Goal: Navigation & Orientation: Find specific page/section

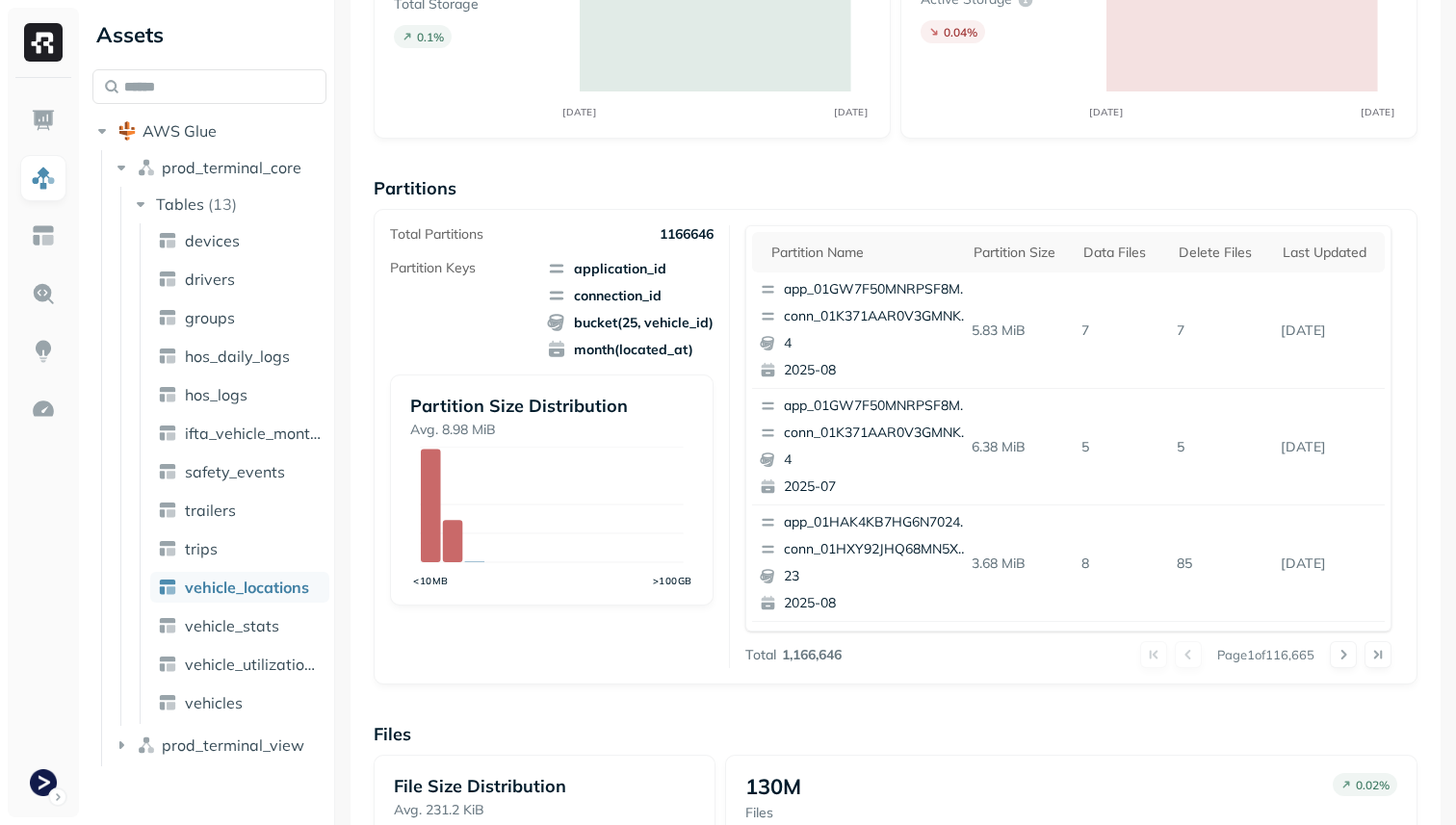
scroll to position [221, 0]
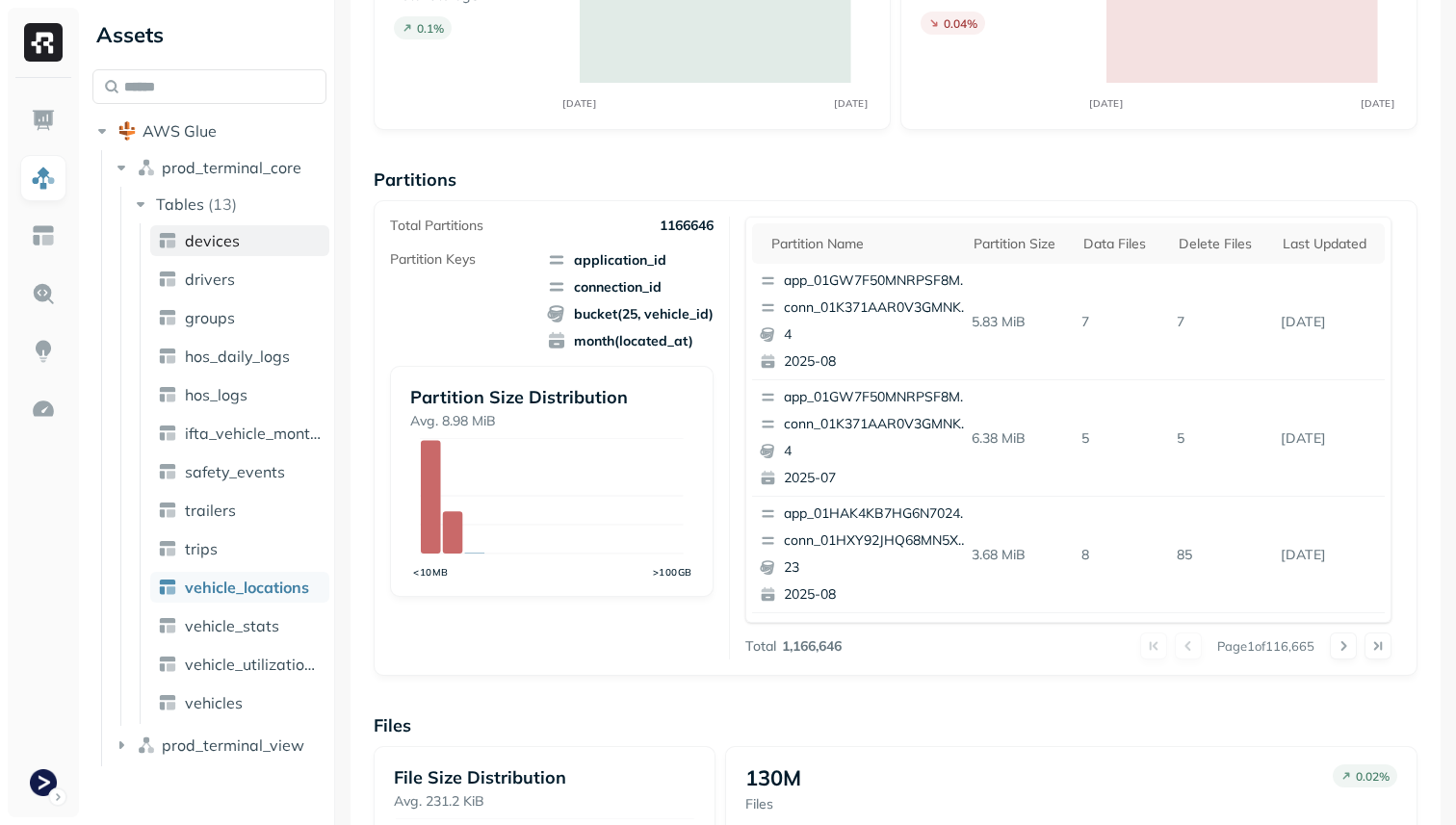
click at [231, 239] on span "devices" at bounding box center [213, 240] width 55 height 19
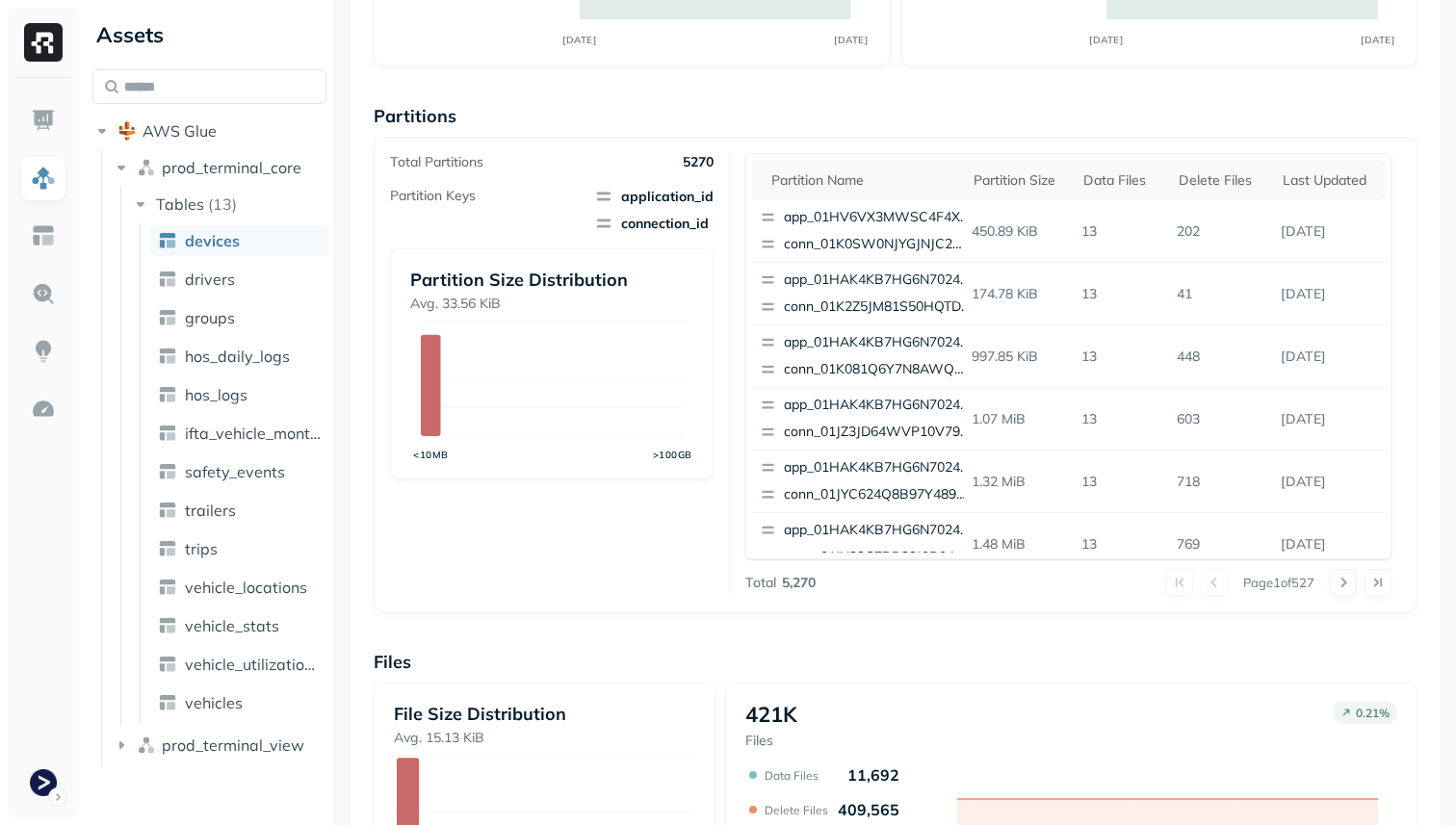
scroll to position [647, 0]
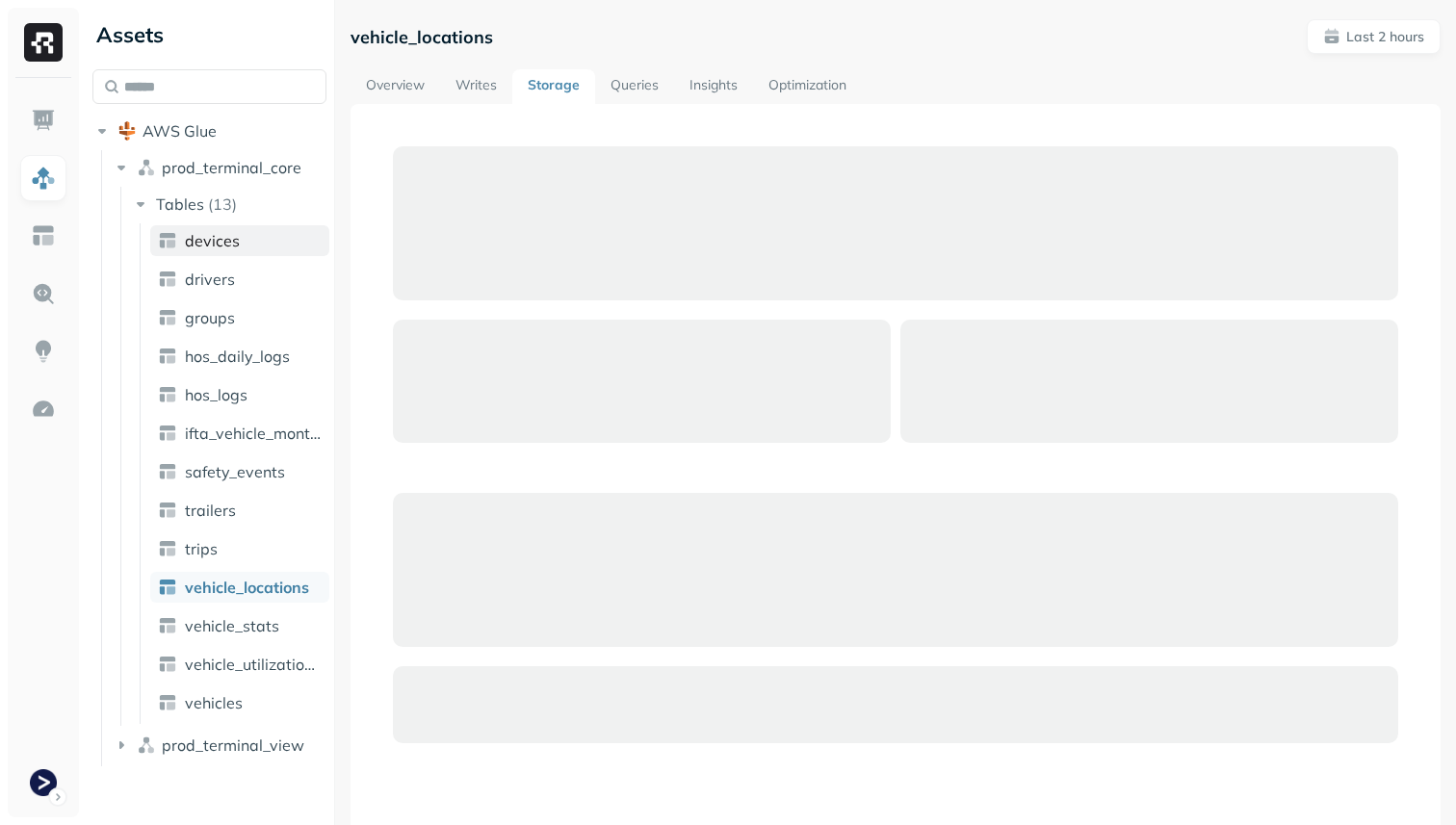
click at [260, 236] on link "devices" at bounding box center [239, 240] width 179 height 31
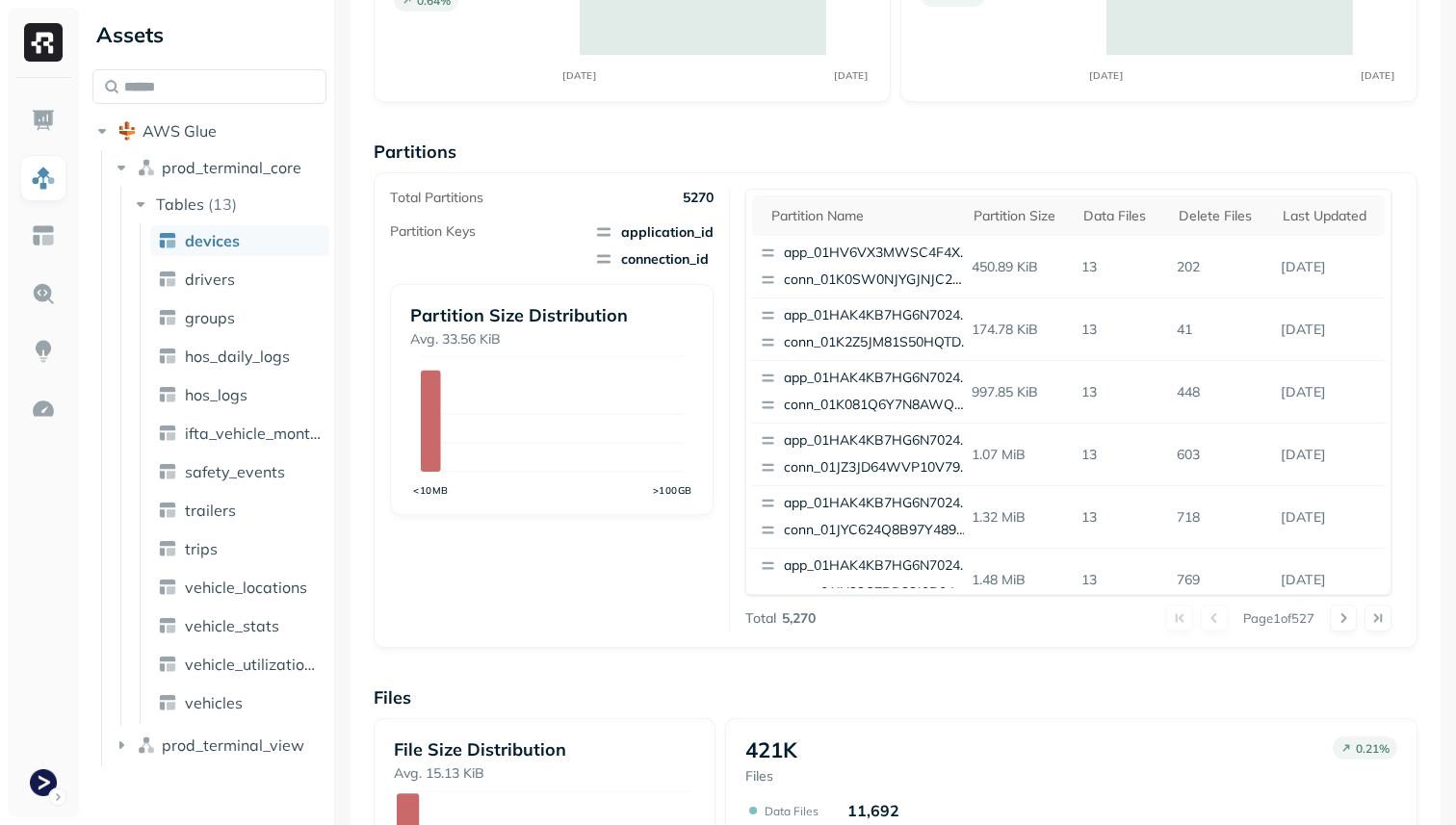
scroll to position [647, 0]
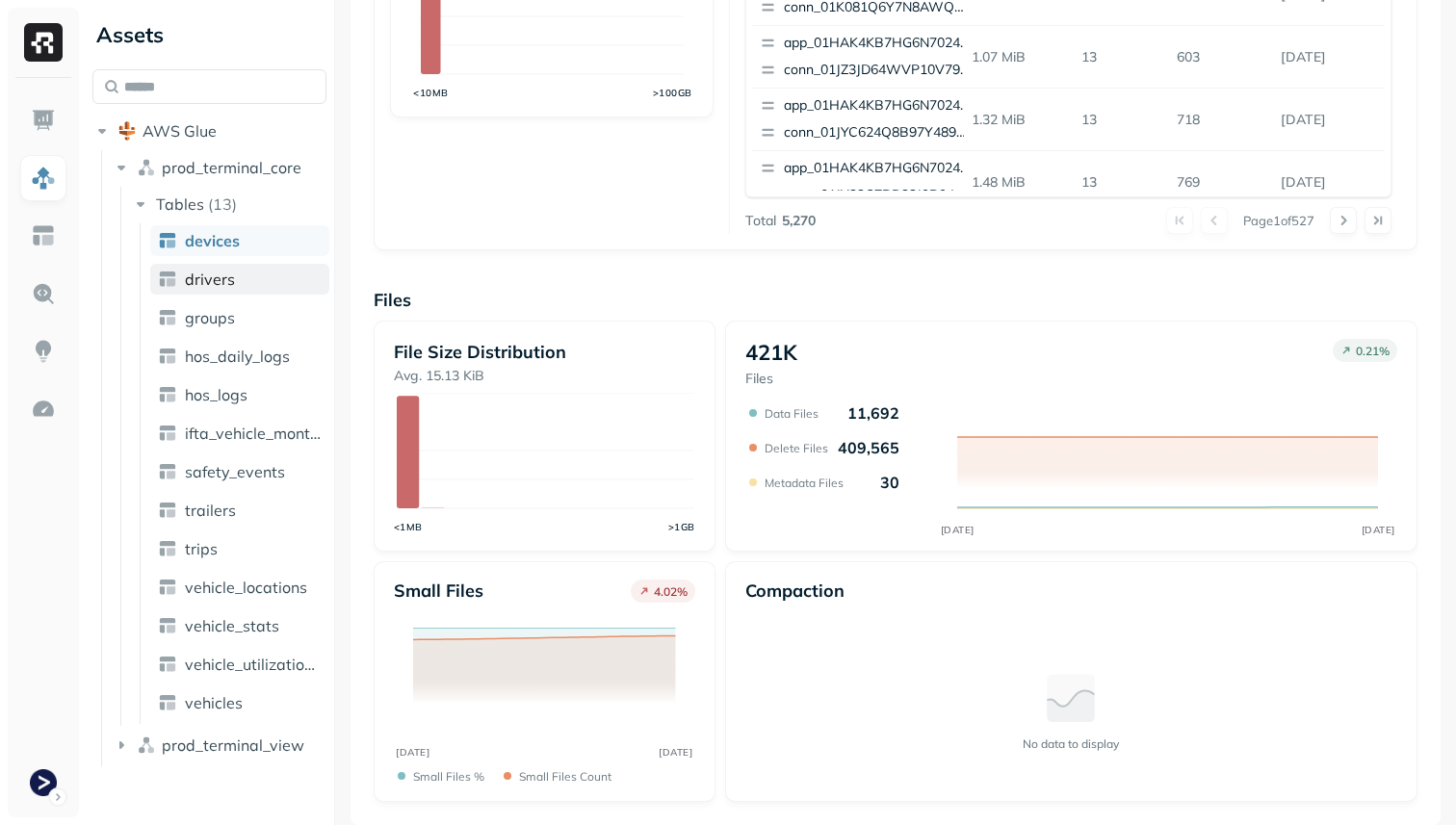
click at [292, 276] on link "drivers" at bounding box center [239, 279] width 179 height 31
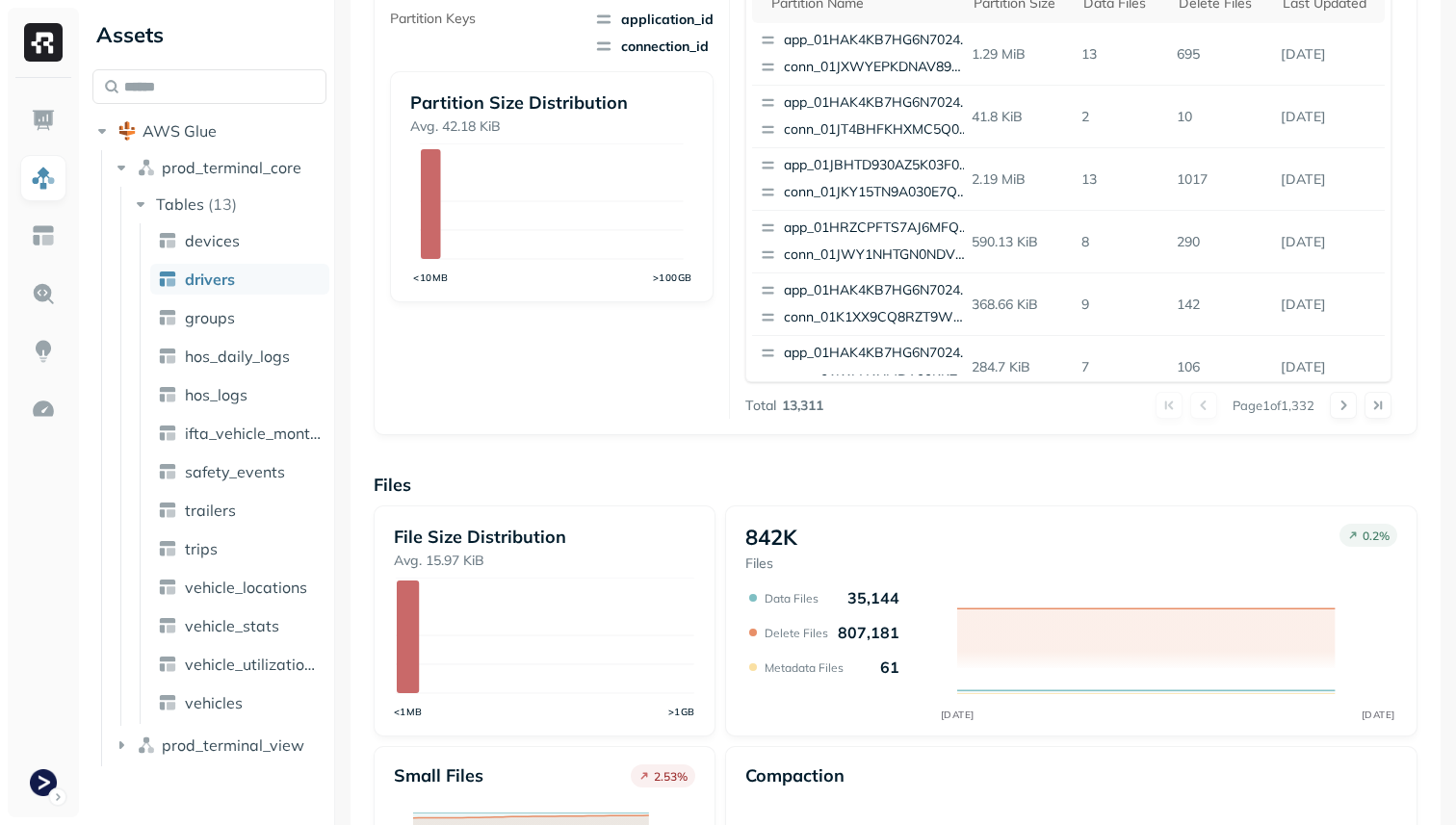
scroll to position [647, 0]
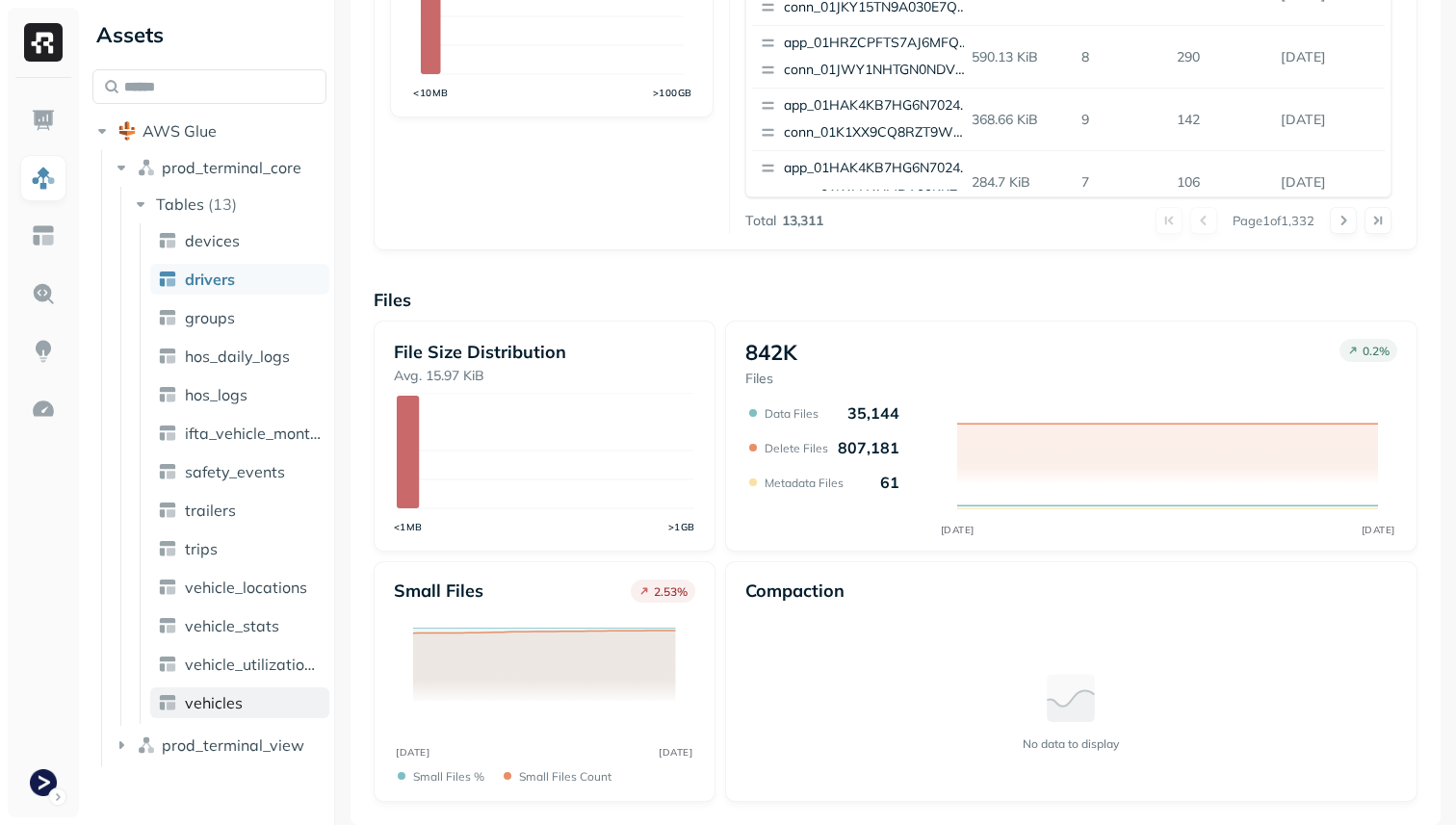
click at [279, 696] on link "vehicles" at bounding box center [239, 701] width 179 height 31
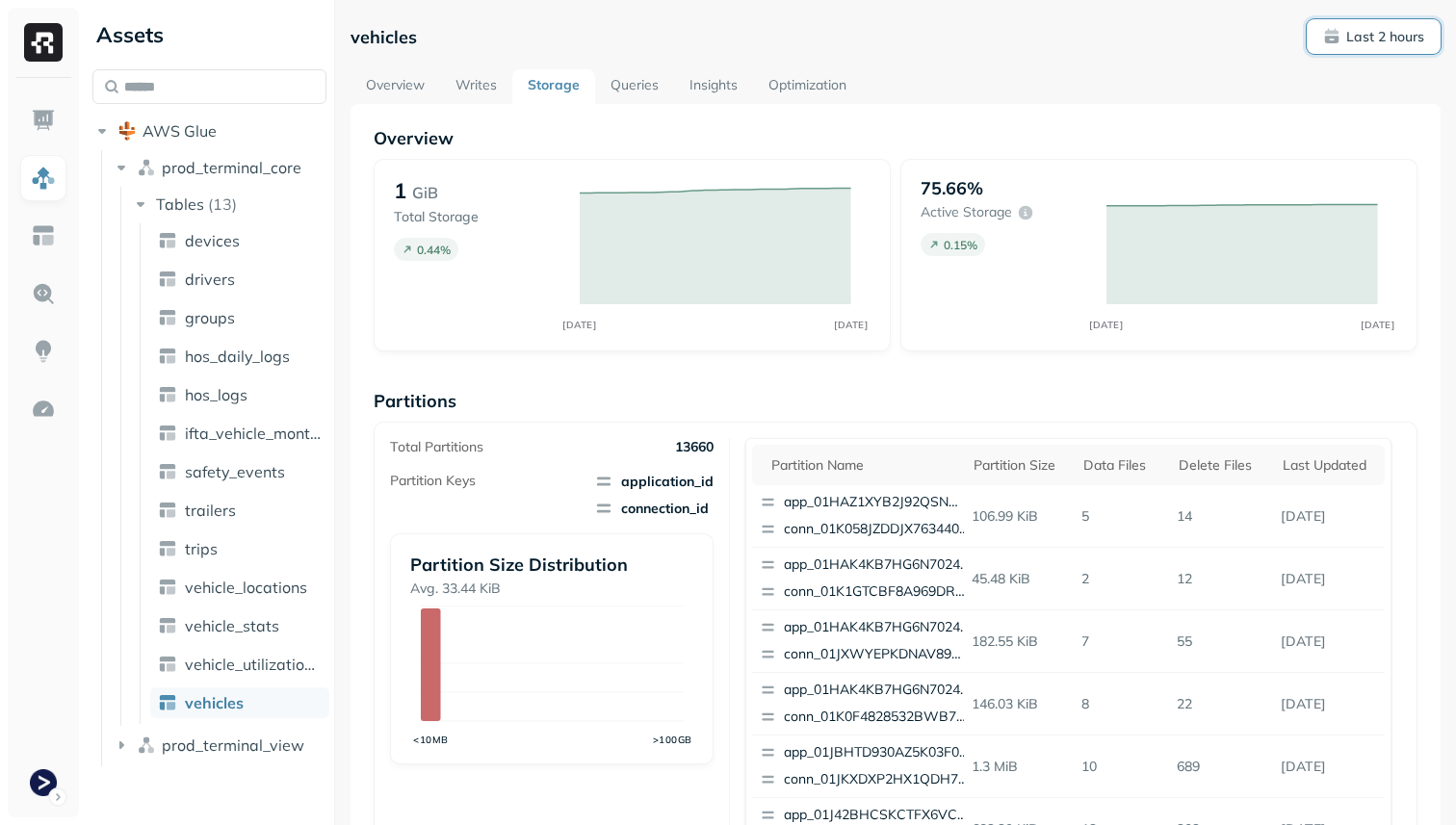
click at [1385, 41] on p "Last 2 hours" at bounding box center [1385, 37] width 78 height 19
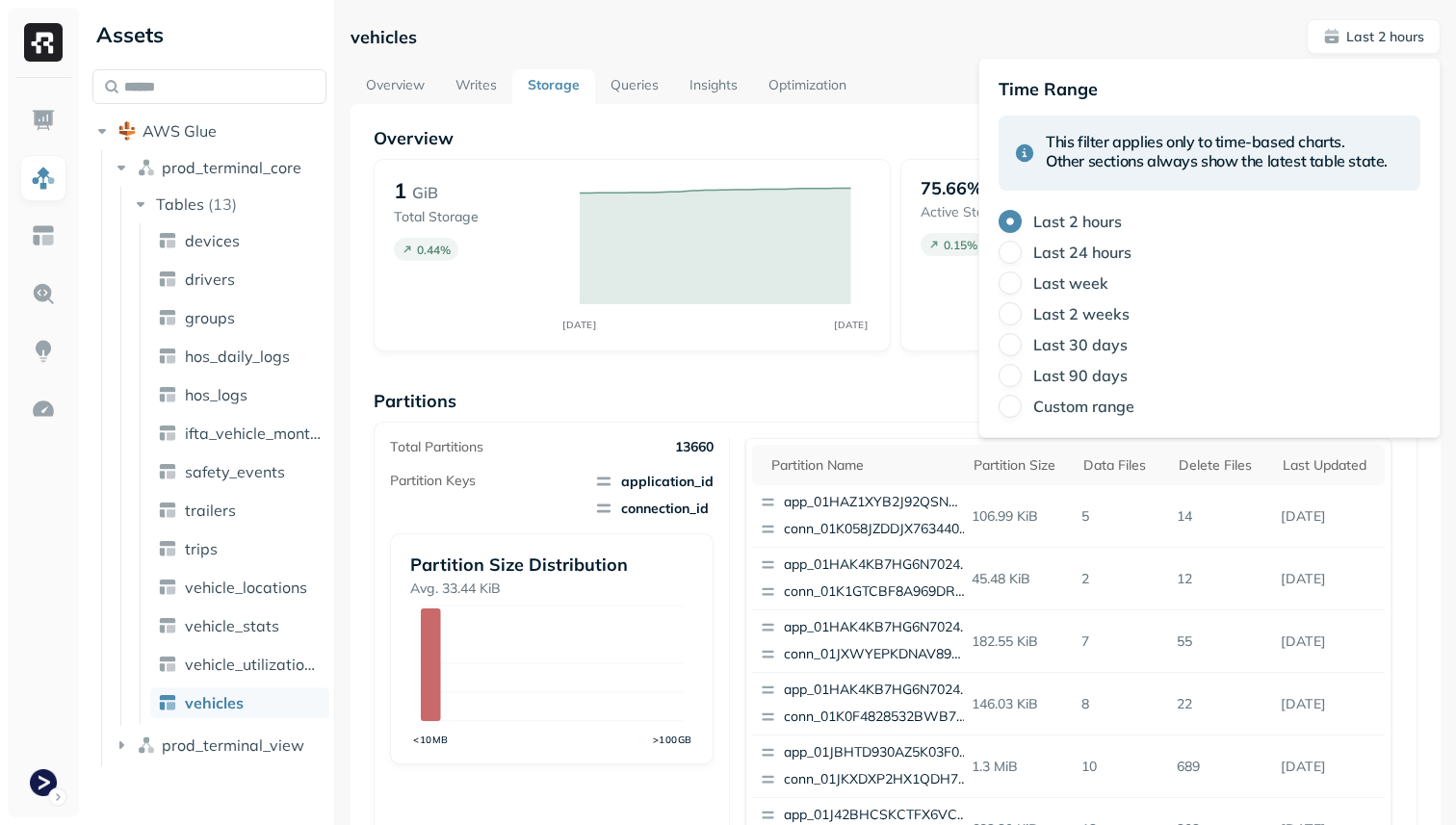
click at [1076, 259] on label "Last 24 hours" at bounding box center [1081, 251] width 98 height 19
click at [1022, 259] on button "Last 24 hours" at bounding box center [1009, 252] width 23 height 23
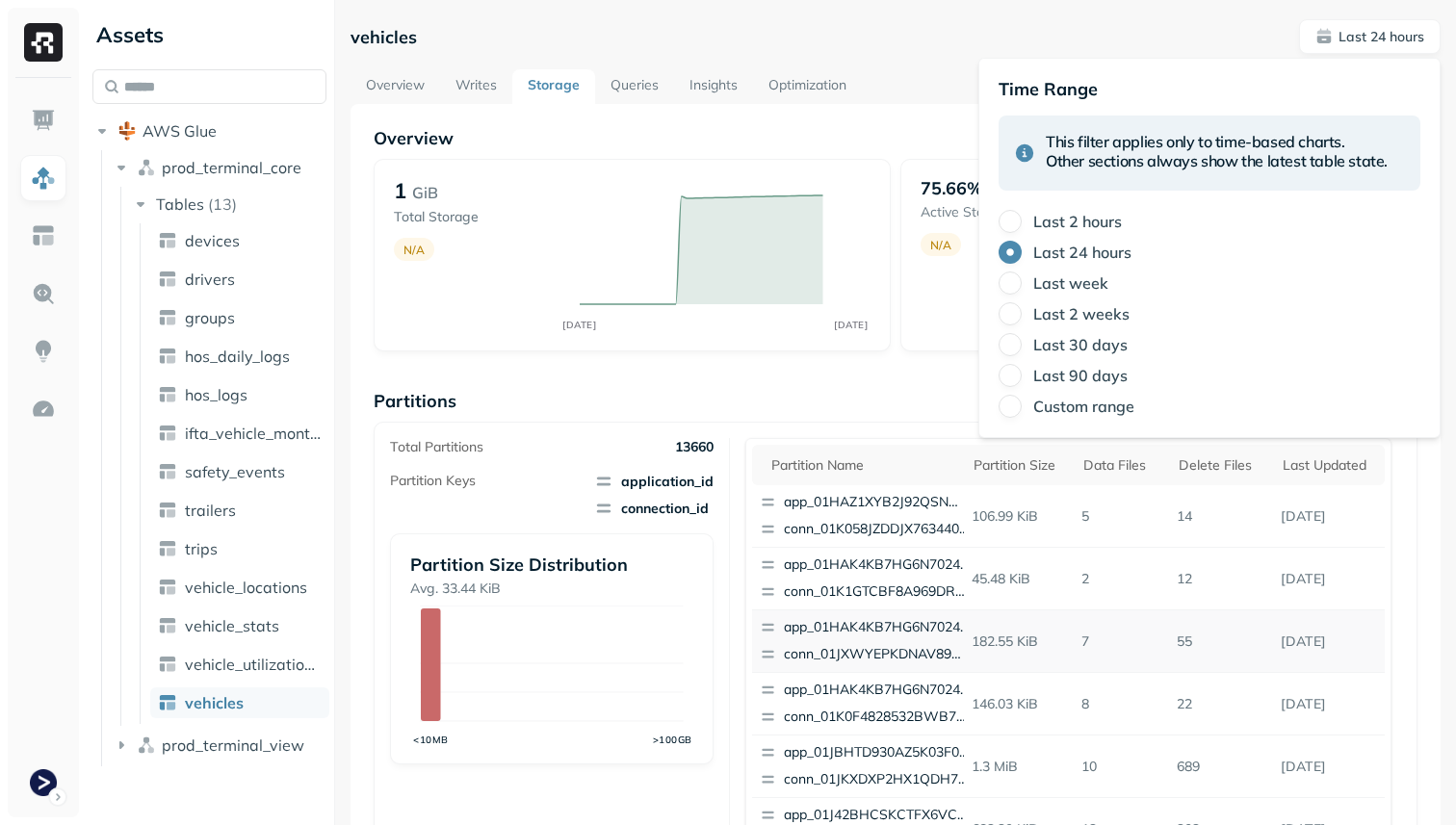
scroll to position [273, 0]
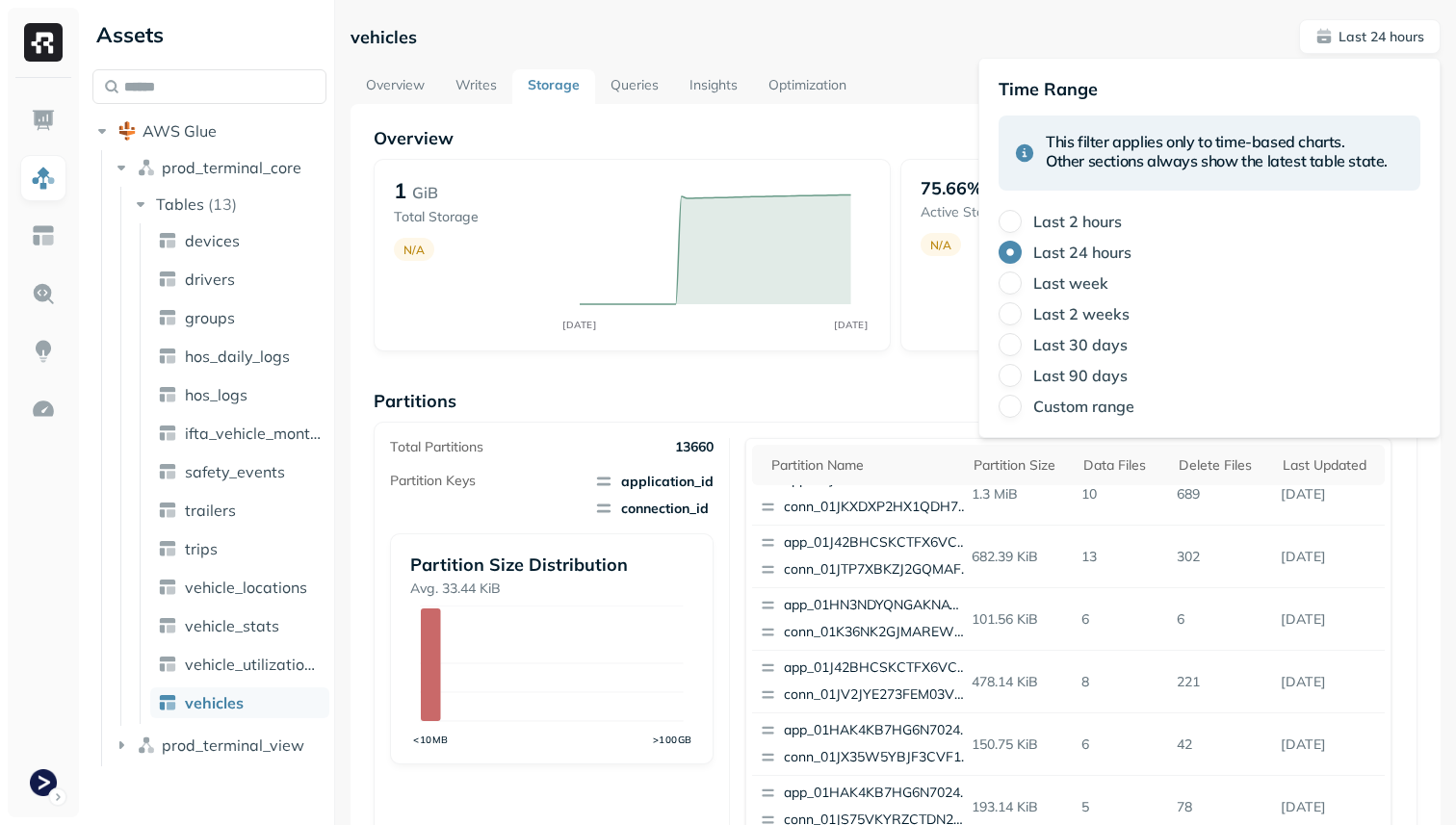
click at [736, 395] on p "Partitions" at bounding box center [896, 401] width 1044 height 22
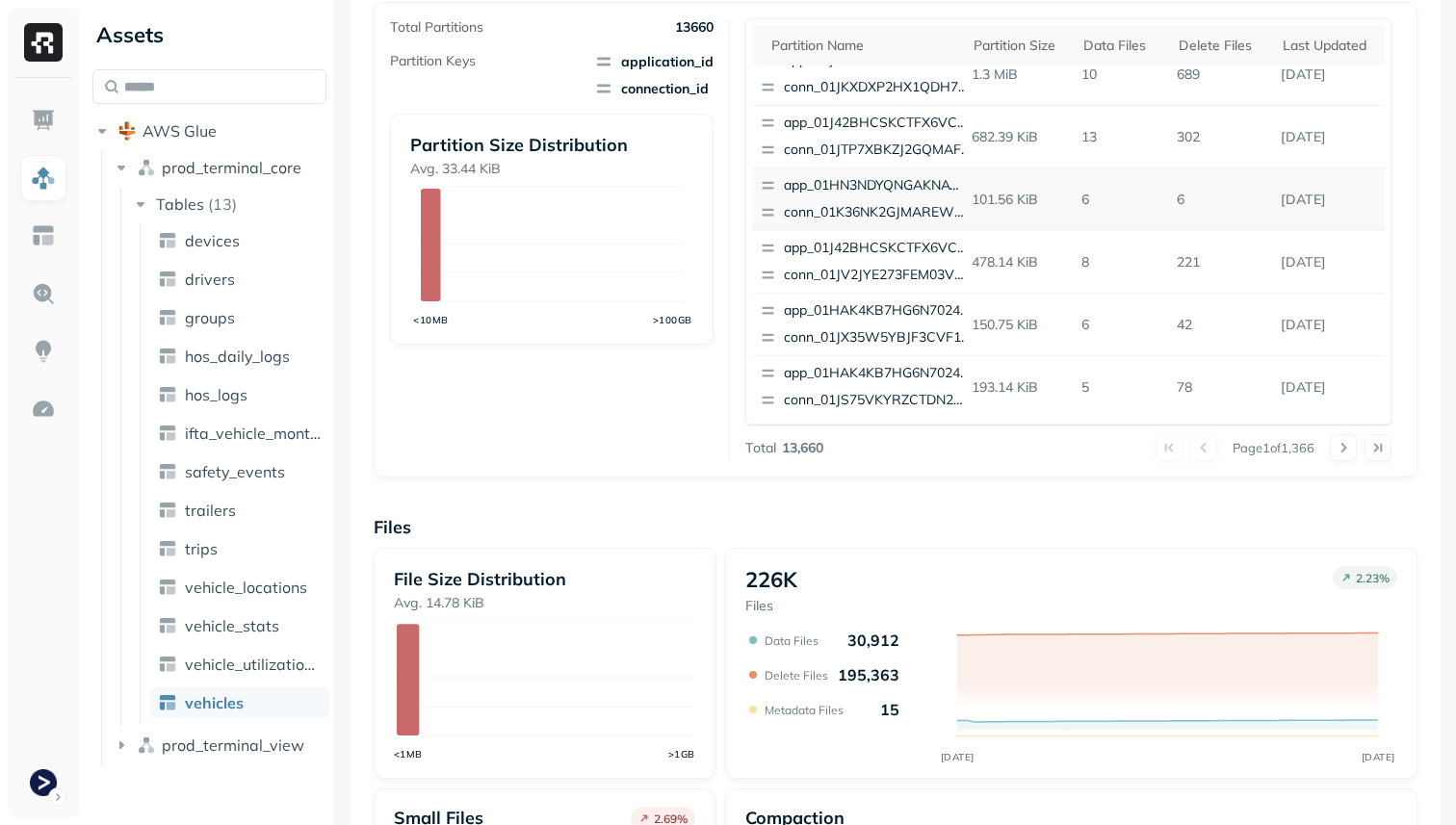
scroll to position [647, 0]
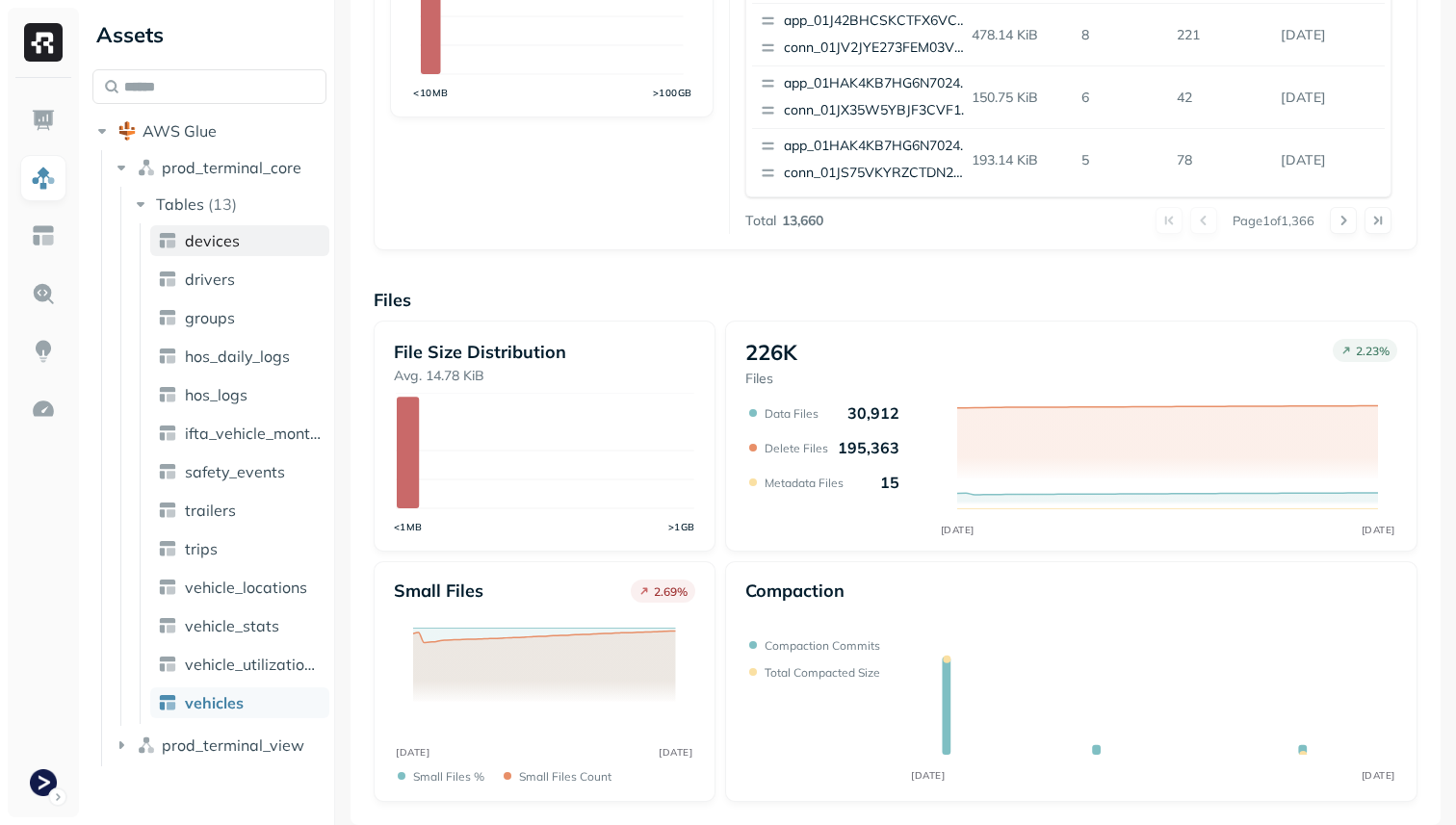
click at [239, 250] on link "devices" at bounding box center [239, 240] width 179 height 31
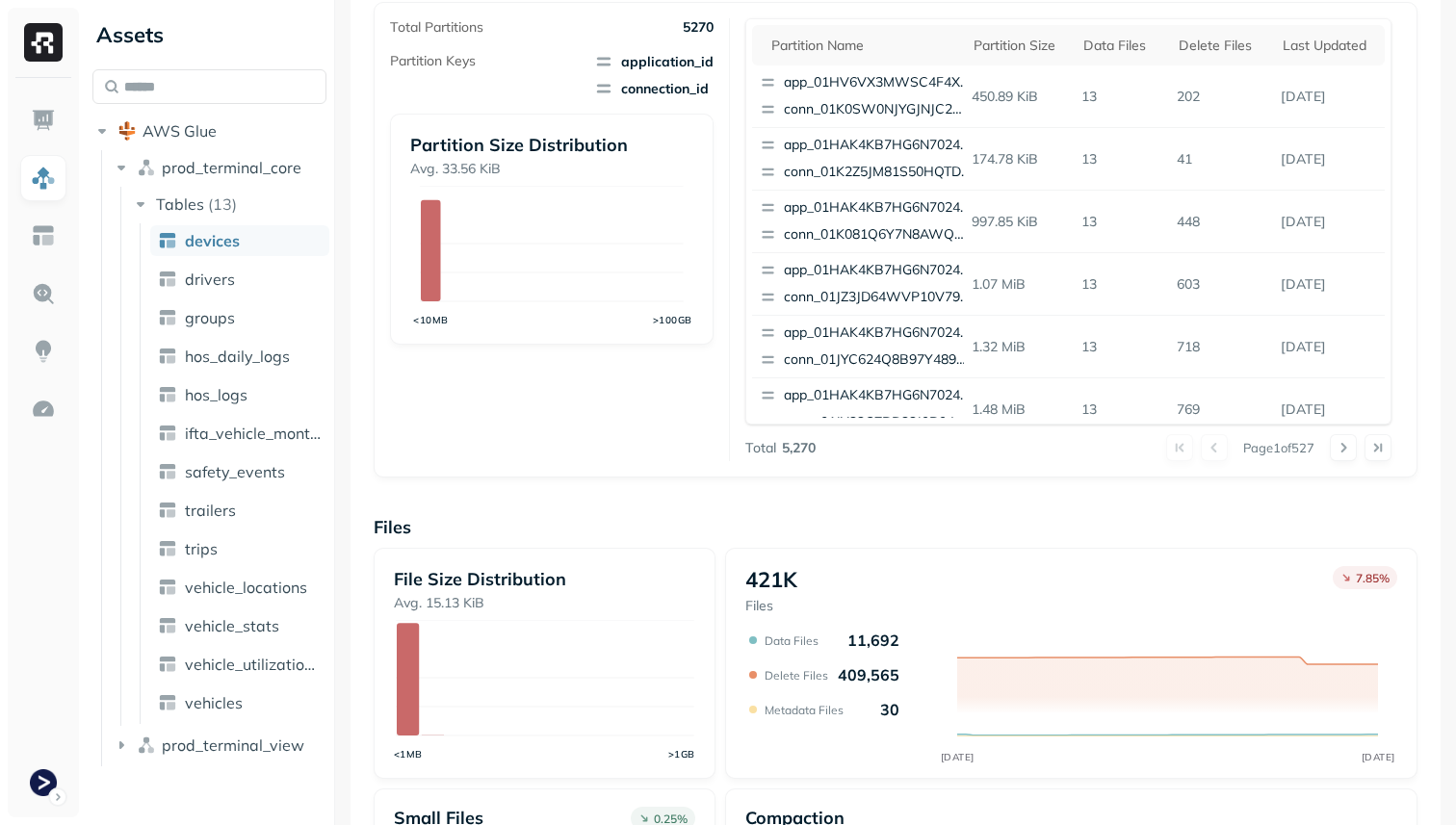
scroll to position [647, 0]
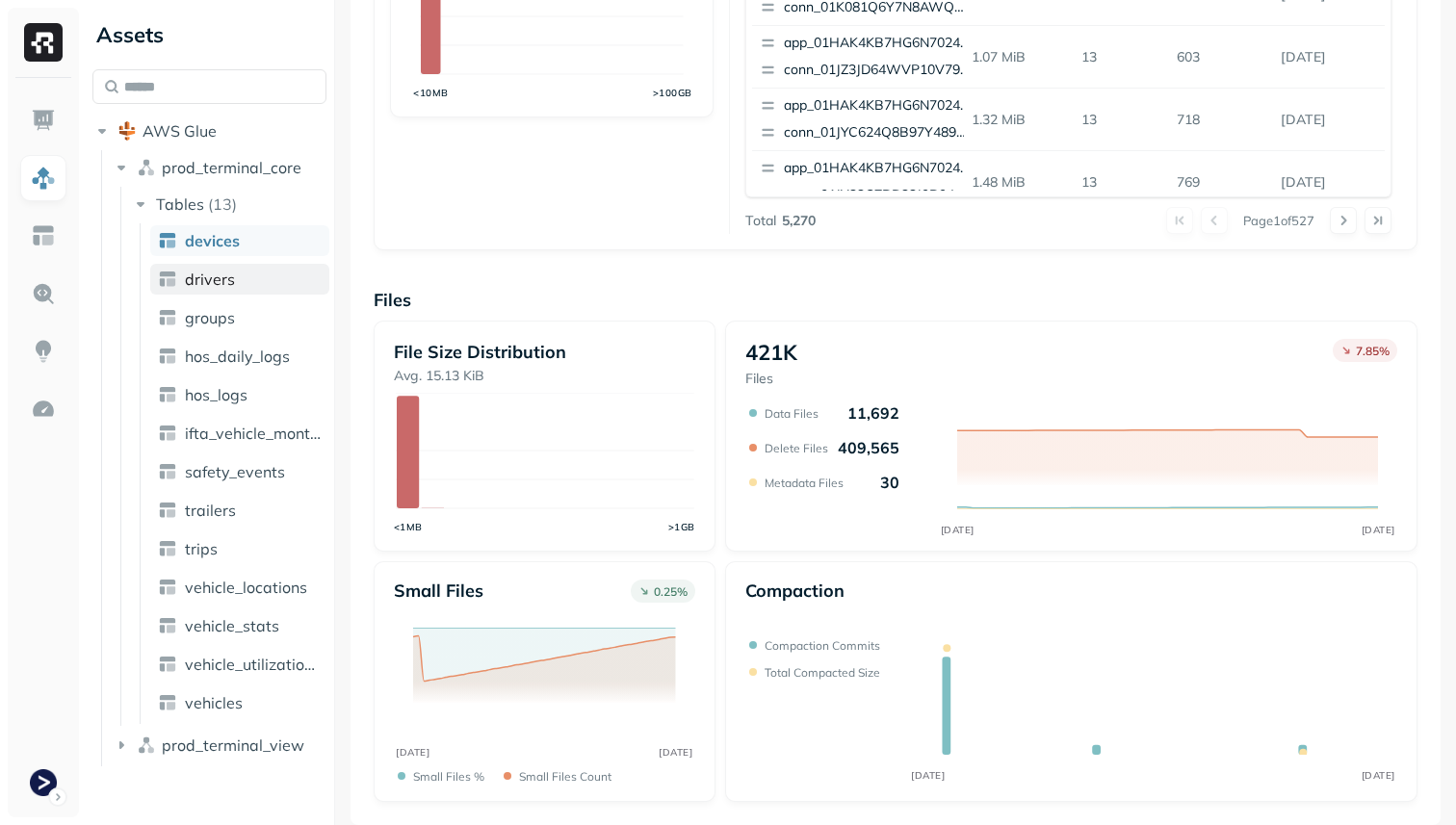
click at [226, 270] on span "drivers" at bounding box center [210, 279] width 50 height 19
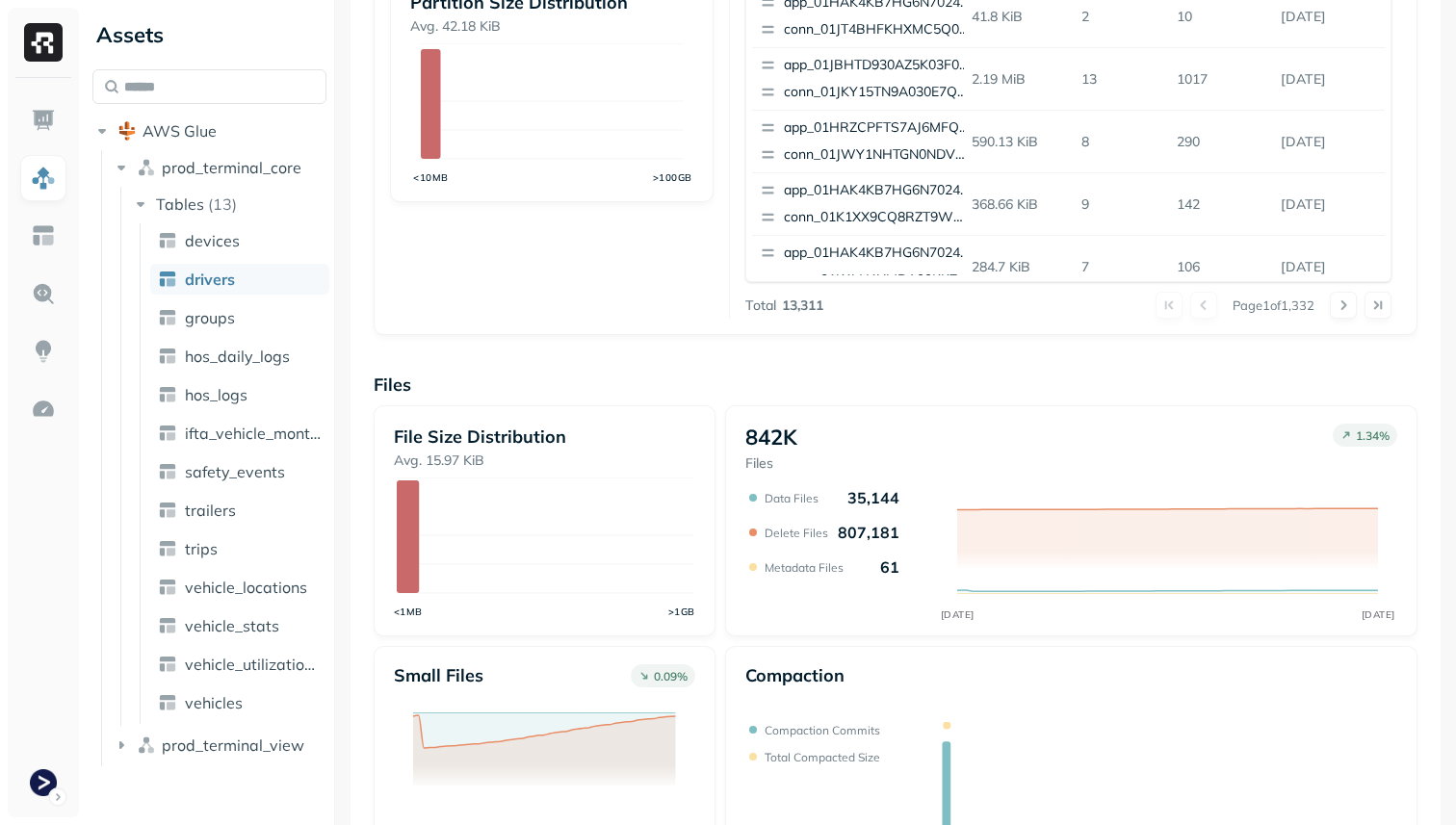
scroll to position [647, 0]
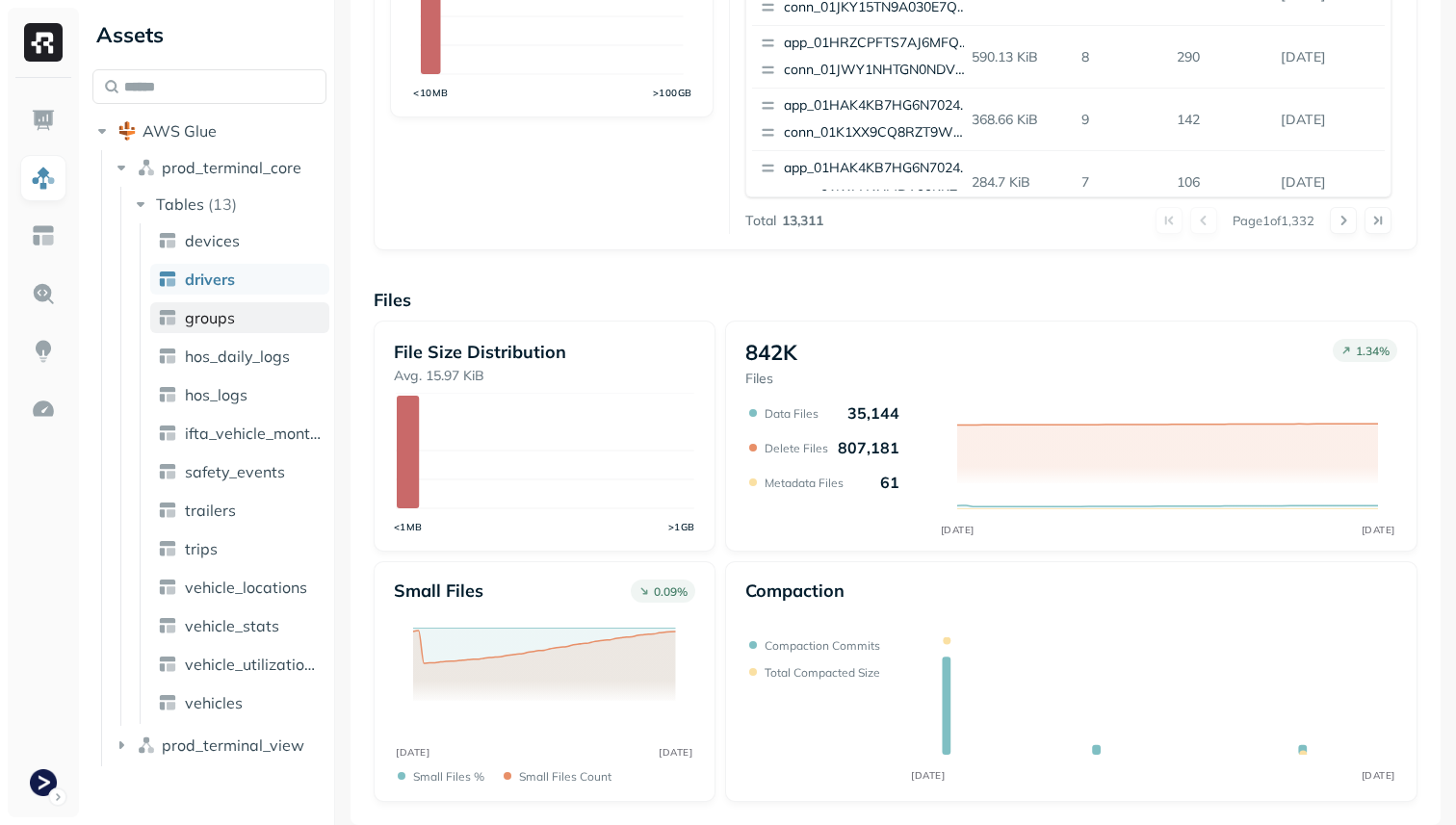
click at [235, 325] on link "groups" at bounding box center [239, 317] width 179 height 31
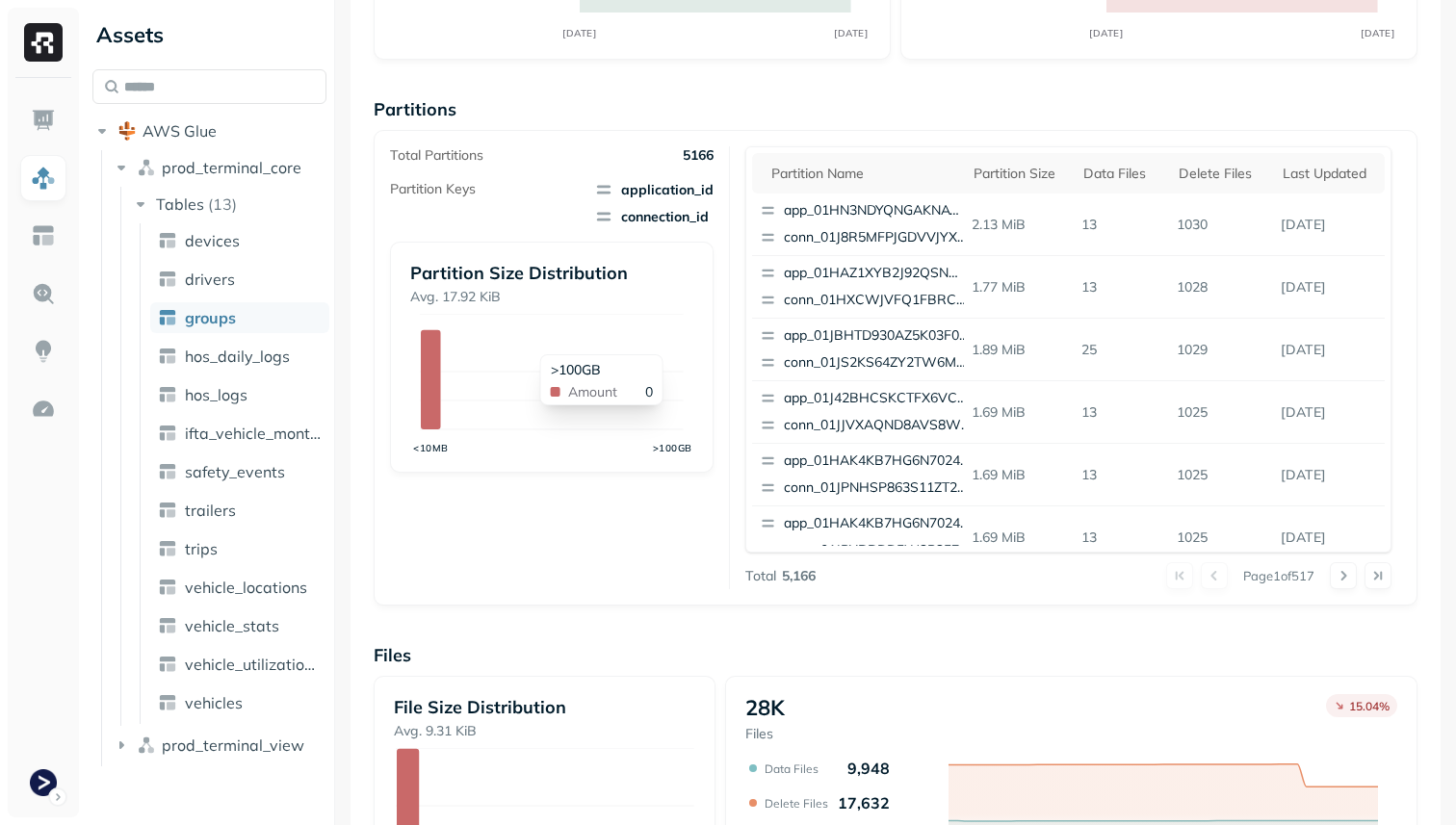
scroll to position [647, 0]
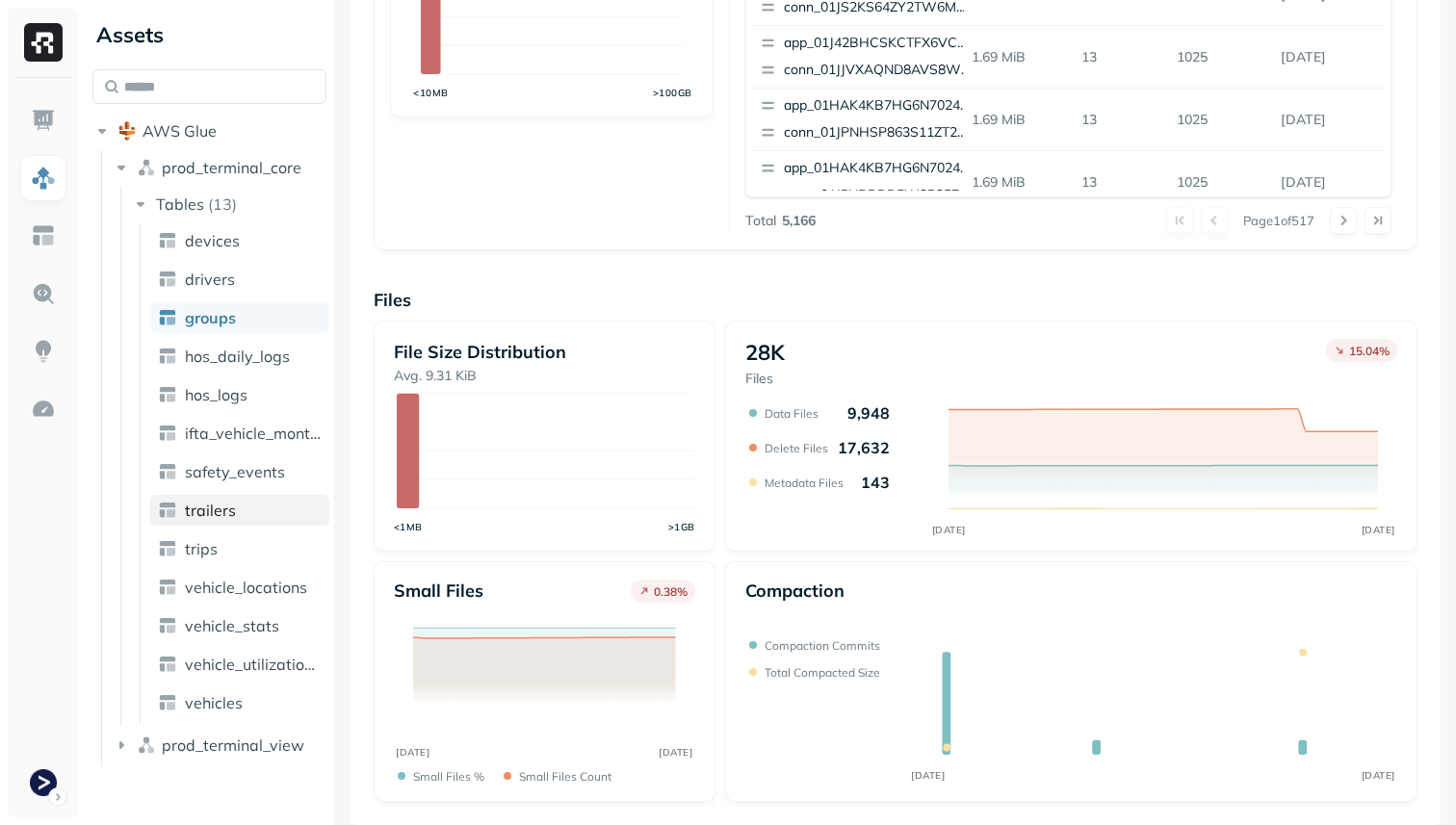
click at [227, 513] on span "trailers" at bounding box center [211, 510] width 51 height 19
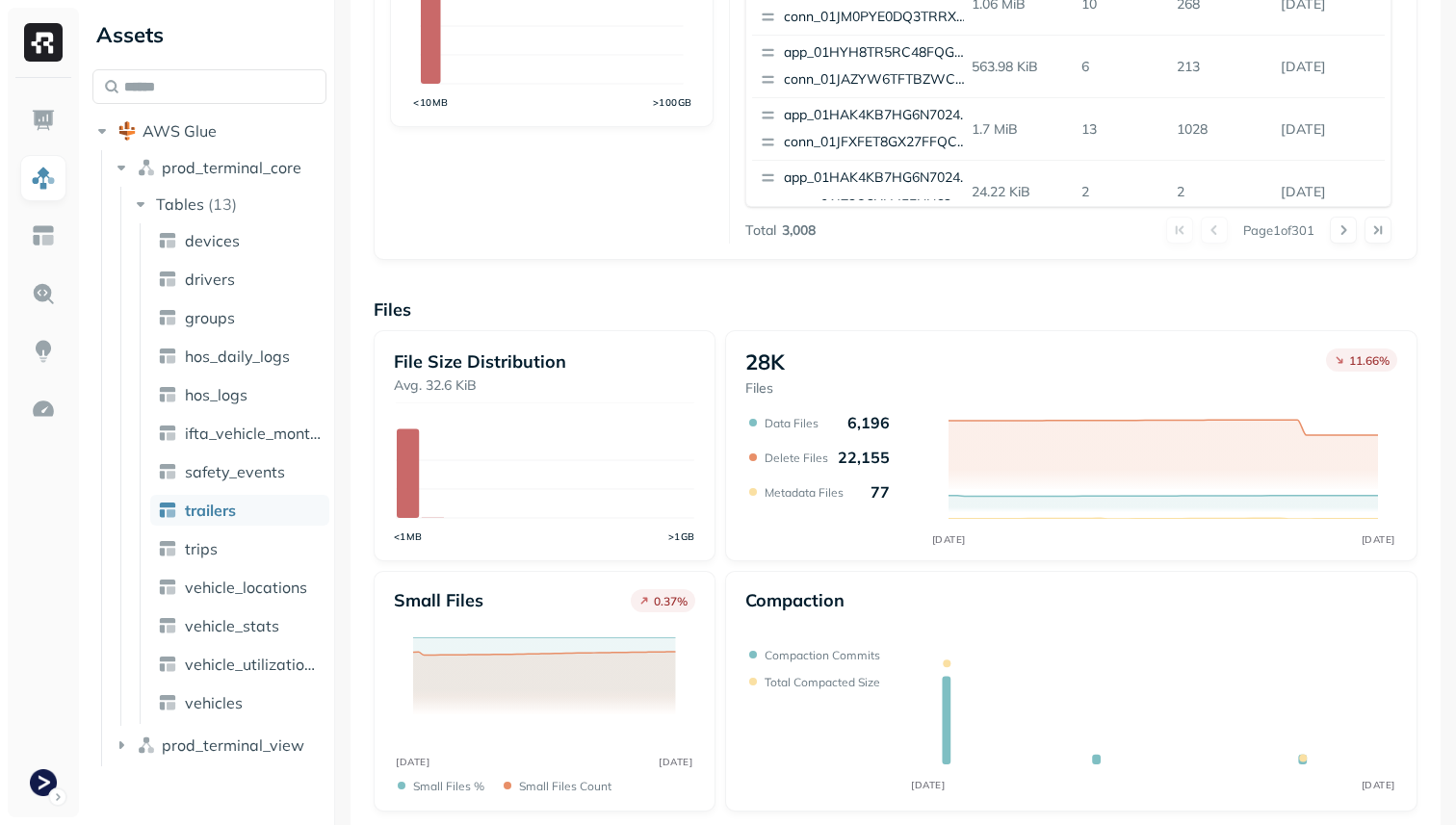
scroll to position [647, 0]
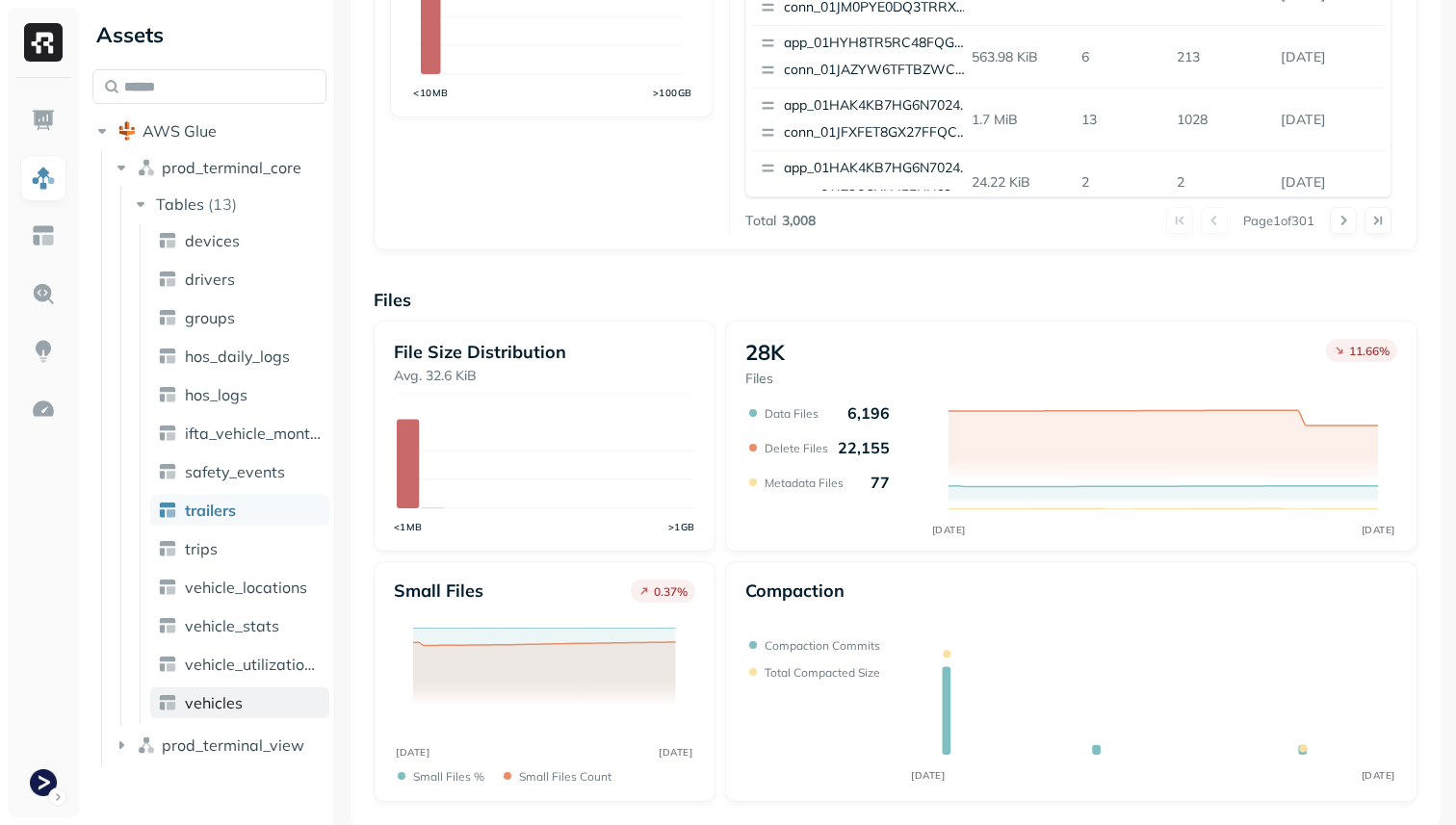
click at [261, 697] on link "vehicles" at bounding box center [239, 701] width 179 height 31
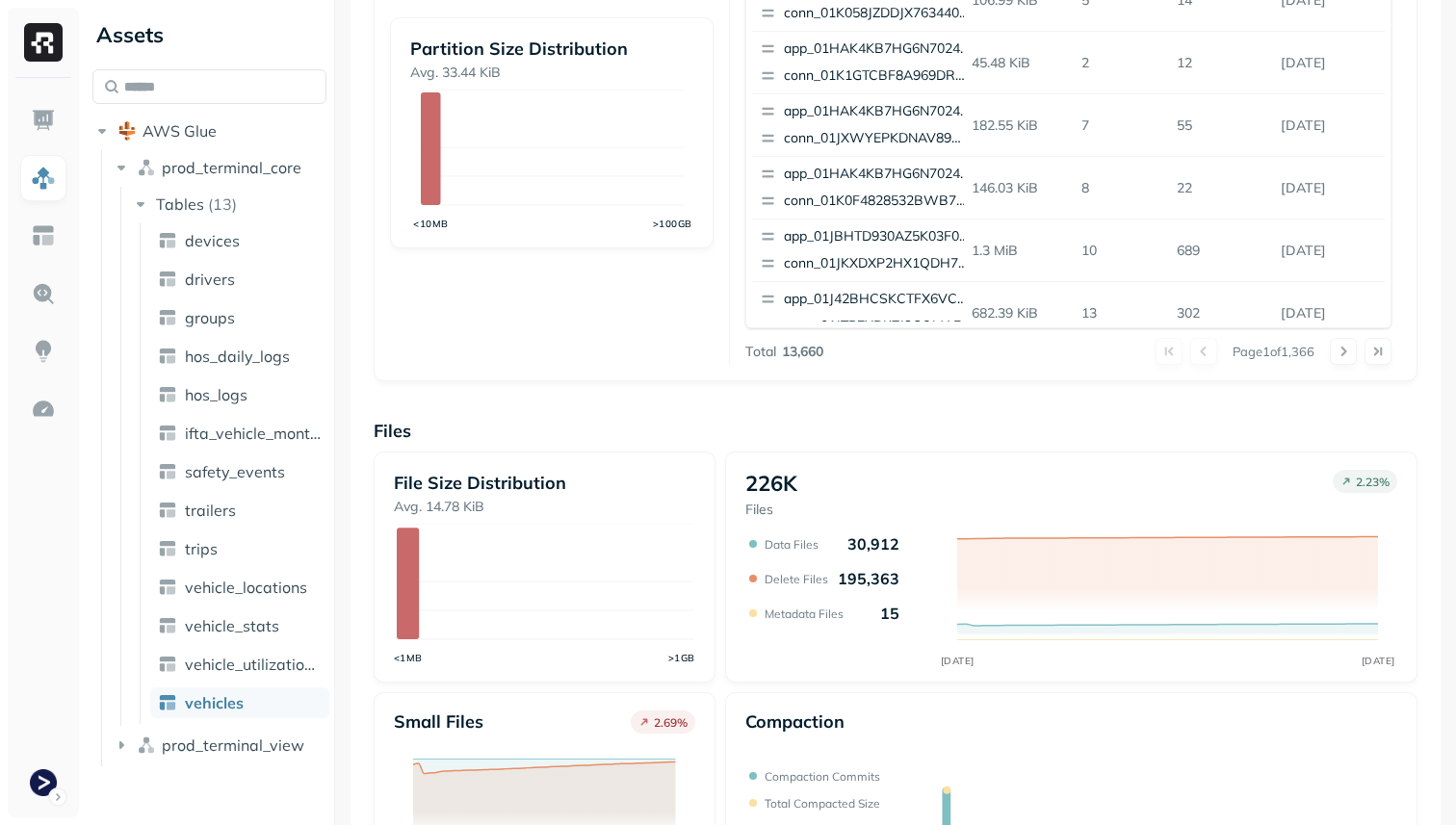
scroll to position [647, 0]
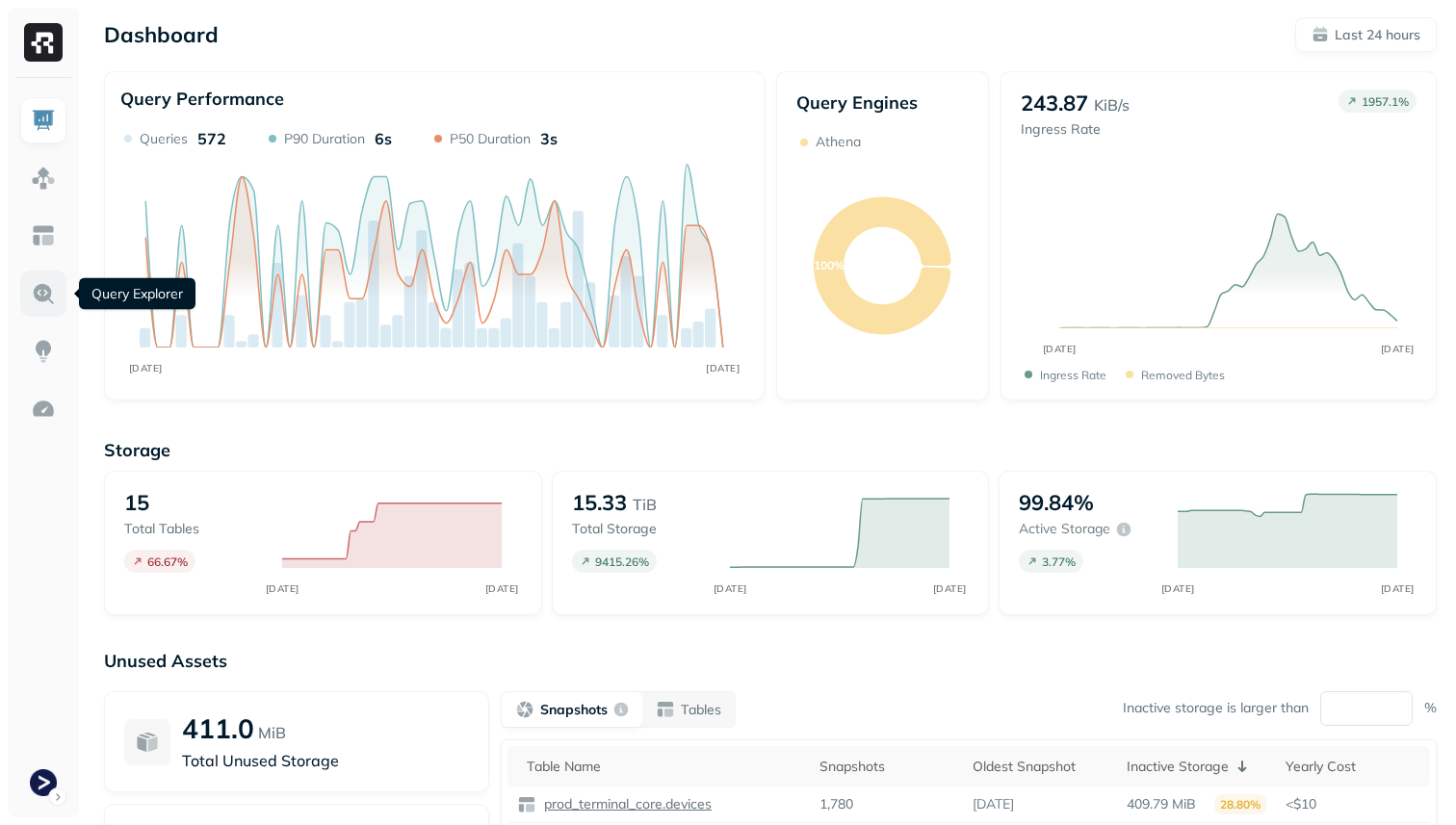
click at [42, 297] on img at bounding box center [43, 292] width 25 height 25
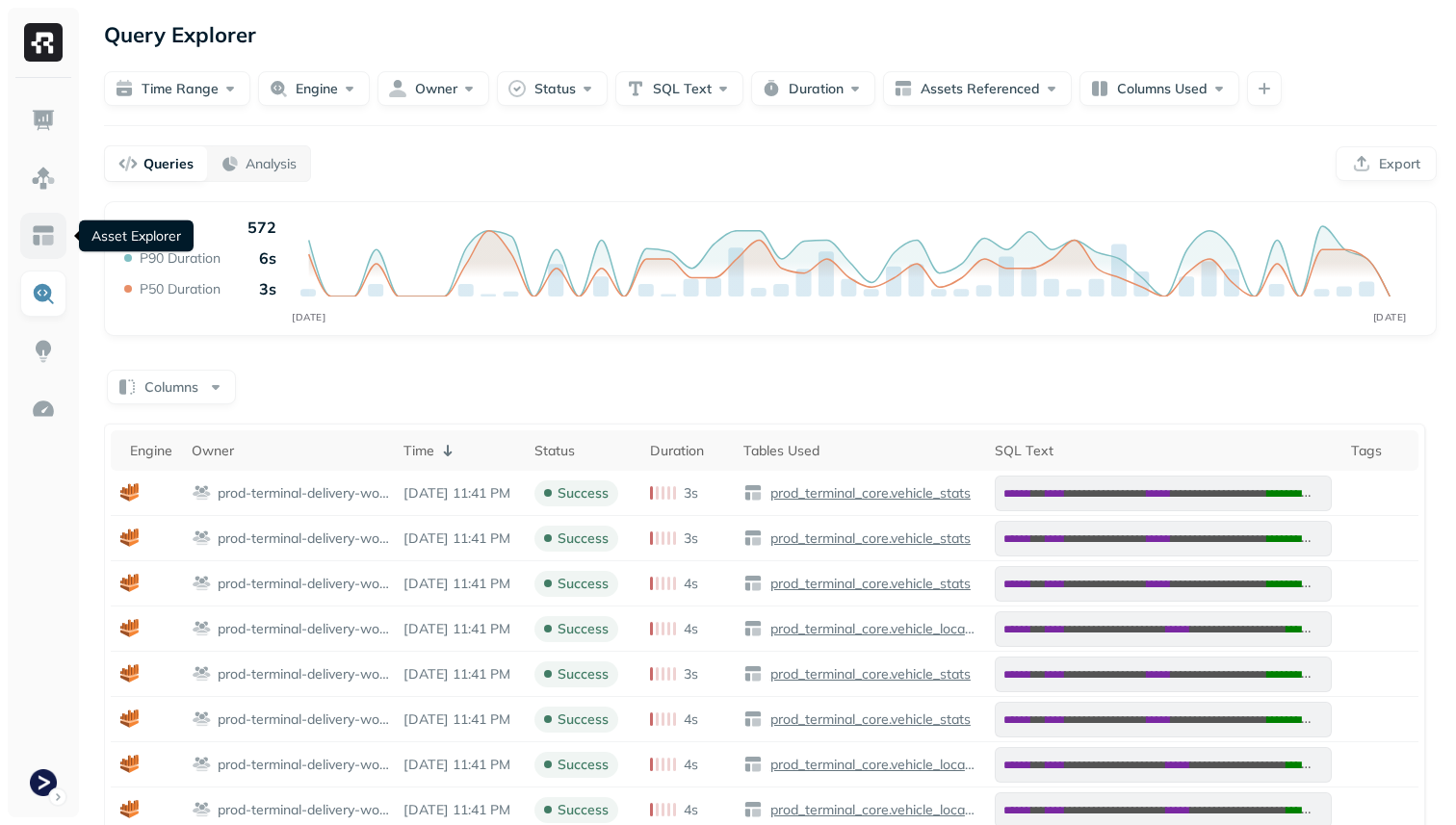
click at [30, 222] on link at bounding box center [43, 235] width 46 height 46
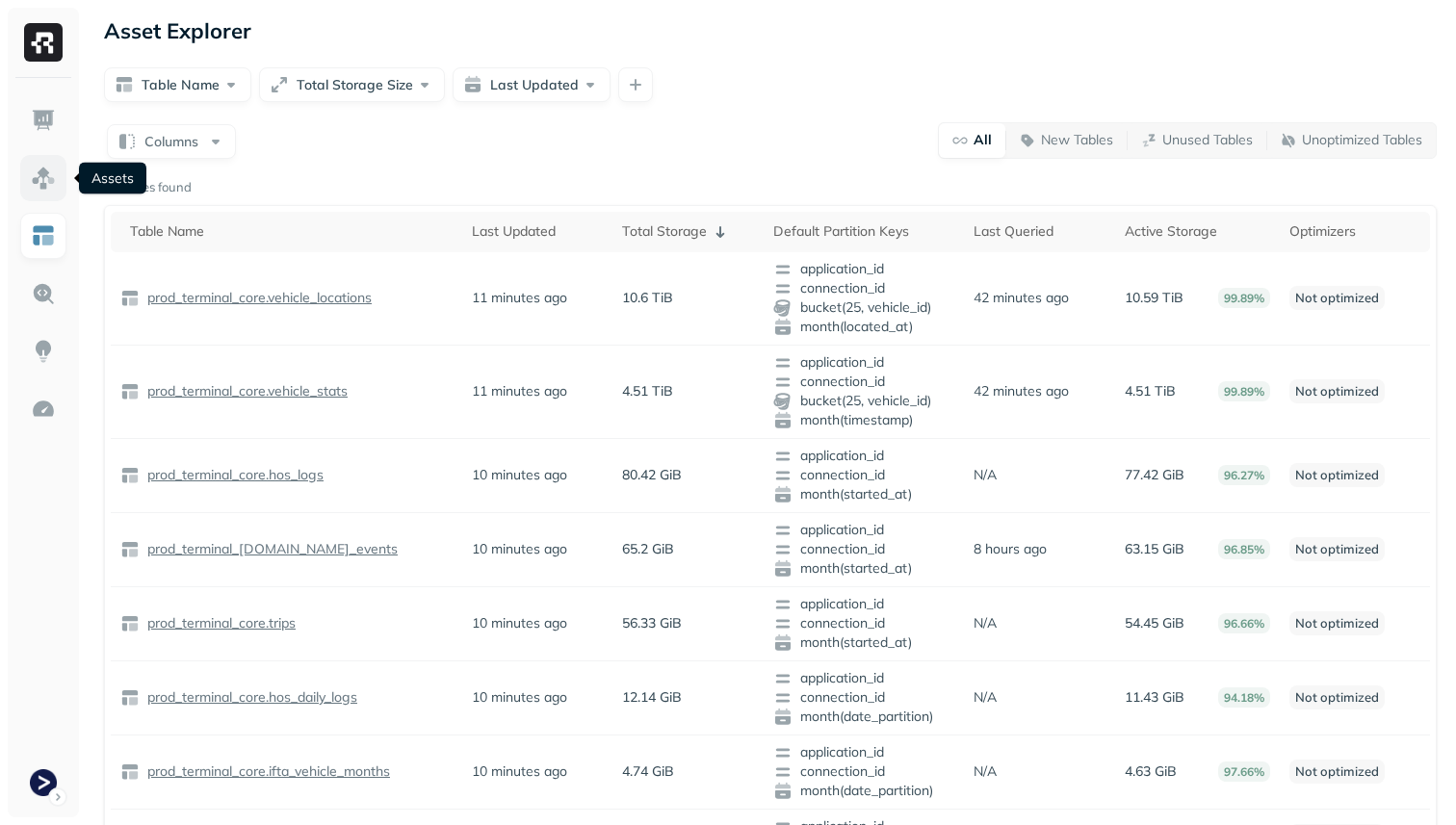
click at [45, 188] on img at bounding box center [43, 178] width 25 height 25
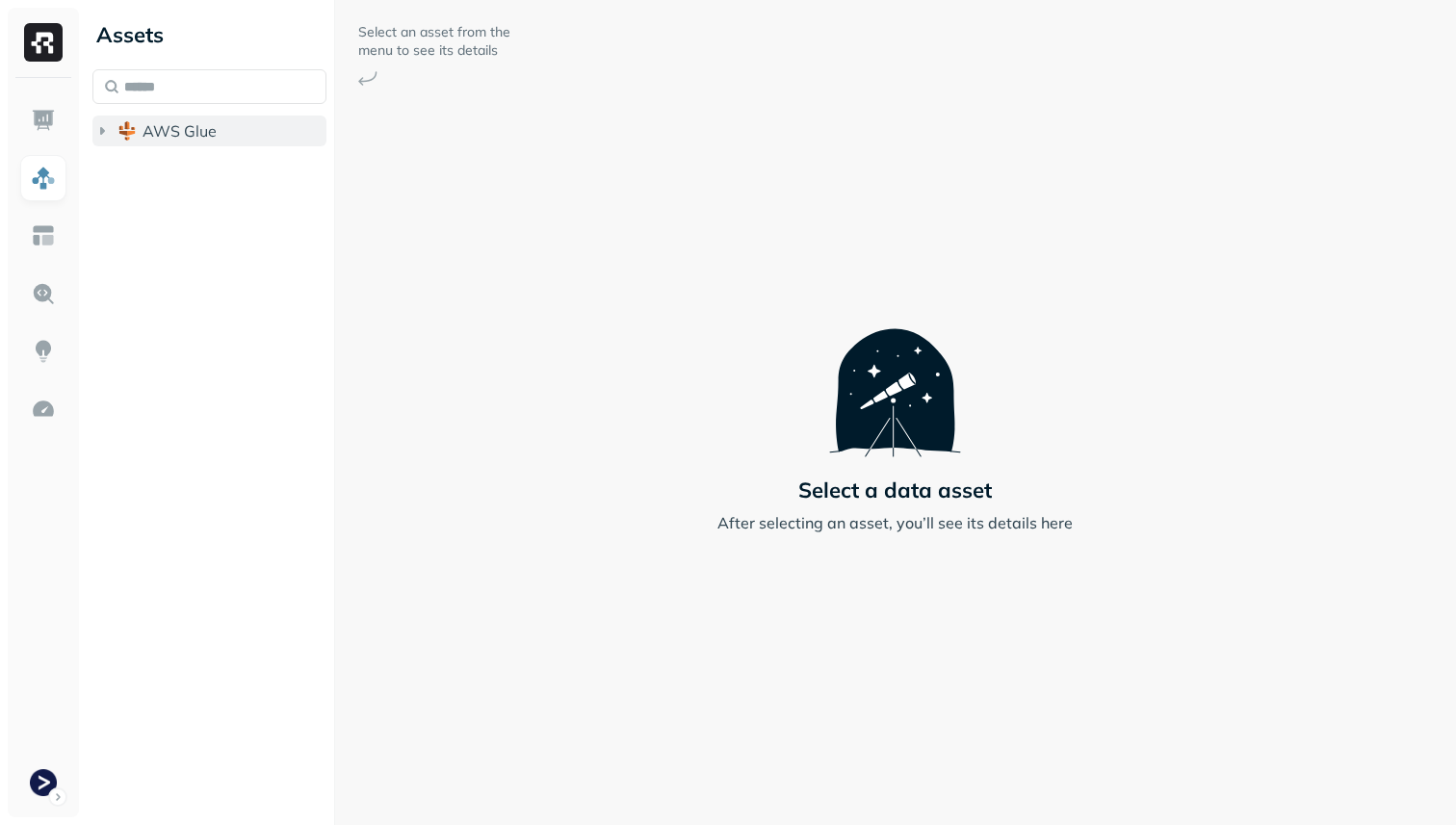
click at [100, 133] on icon "button" at bounding box center [102, 130] width 19 height 19
click at [112, 161] on icon "button" at bounding box center [121, 167] width 19 height 19
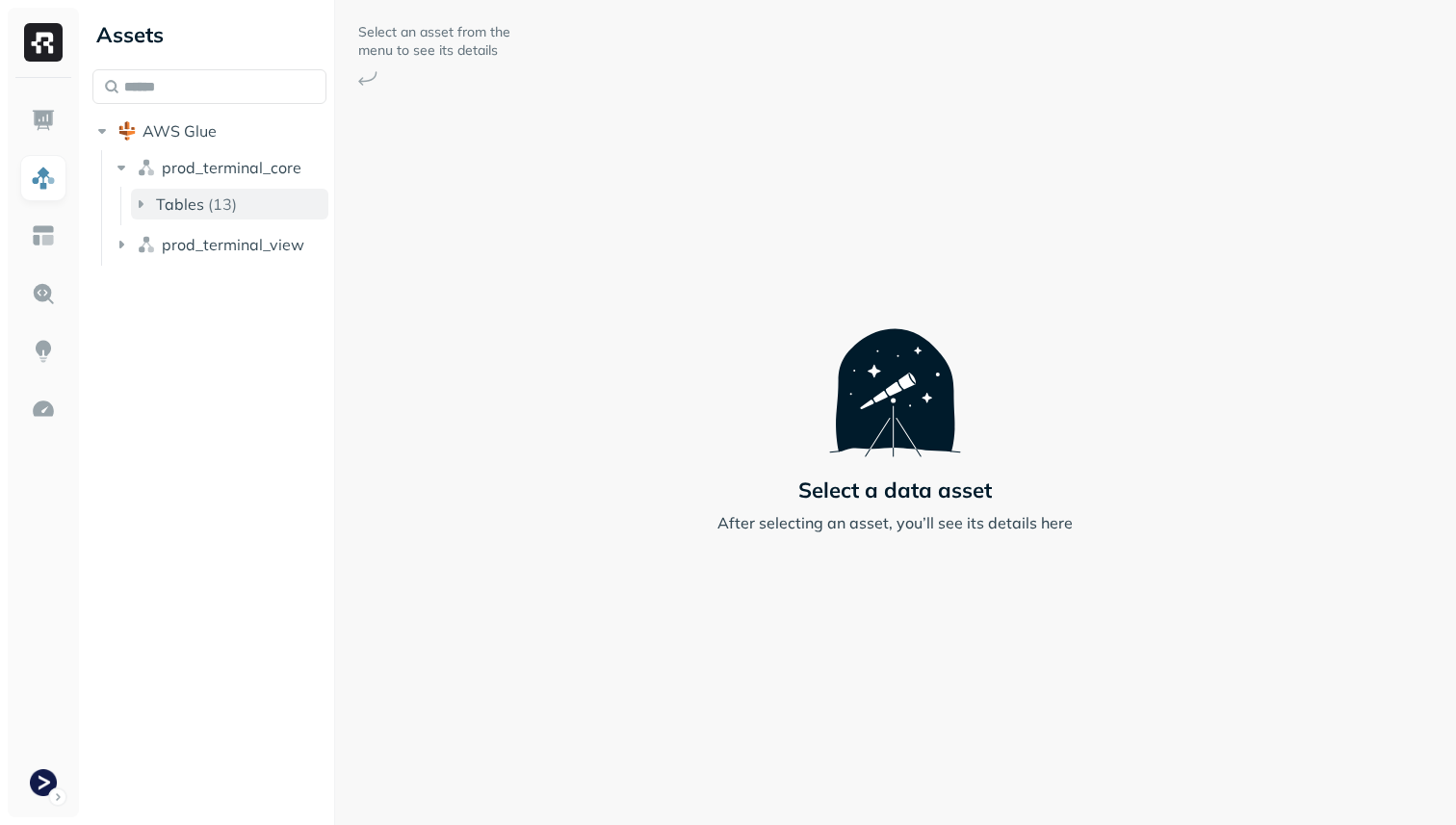
click at [138, 205] on icon "button" at bounding box center [140, 205] width 5 height 8
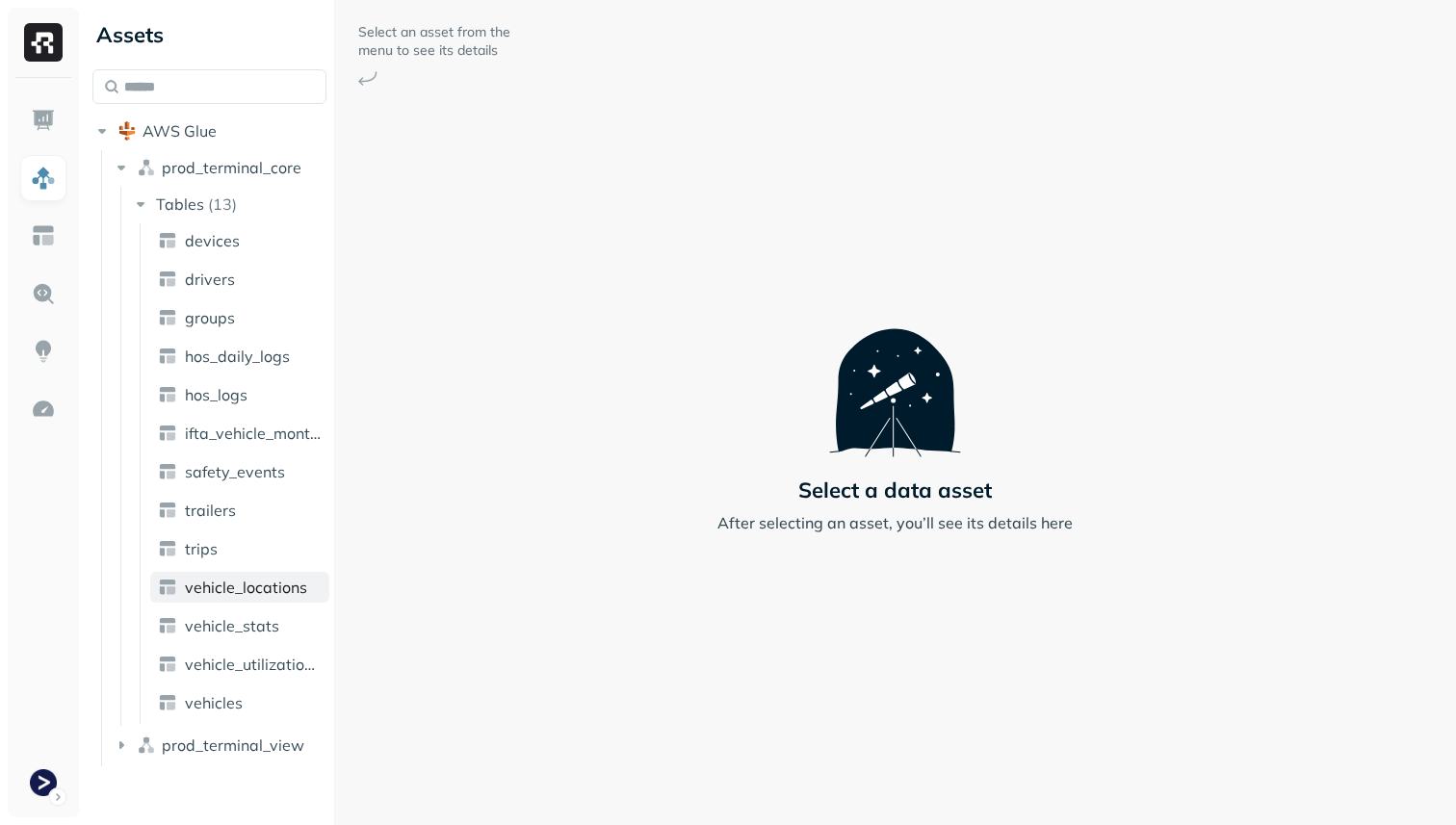
click at [281, 590] on span "vehicle_locations" at bounding box center [246, 586] width 123 height 19
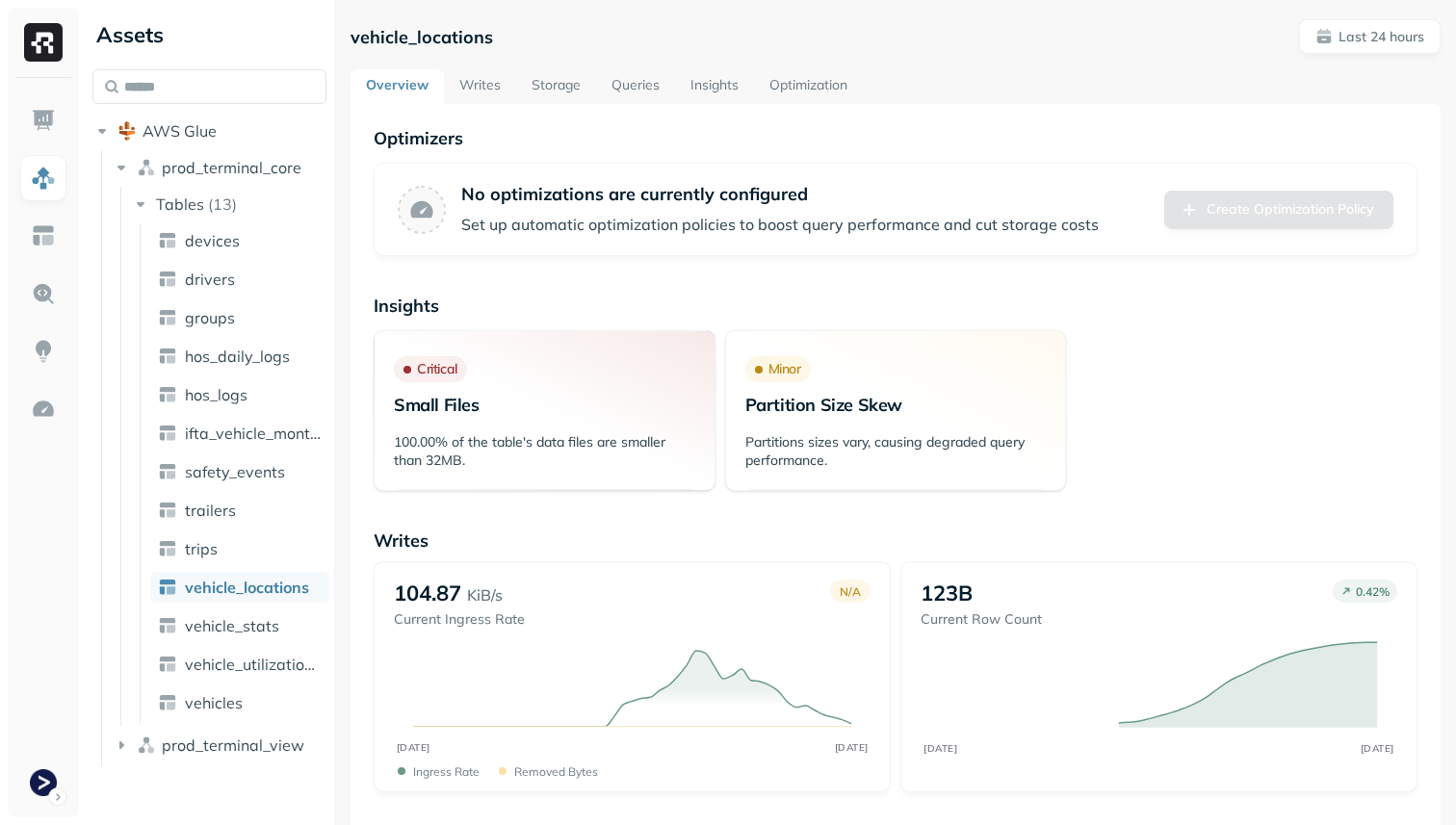
click at [561, 86] on link "Storage" at bounding box center [556, 86] width 80 height 35
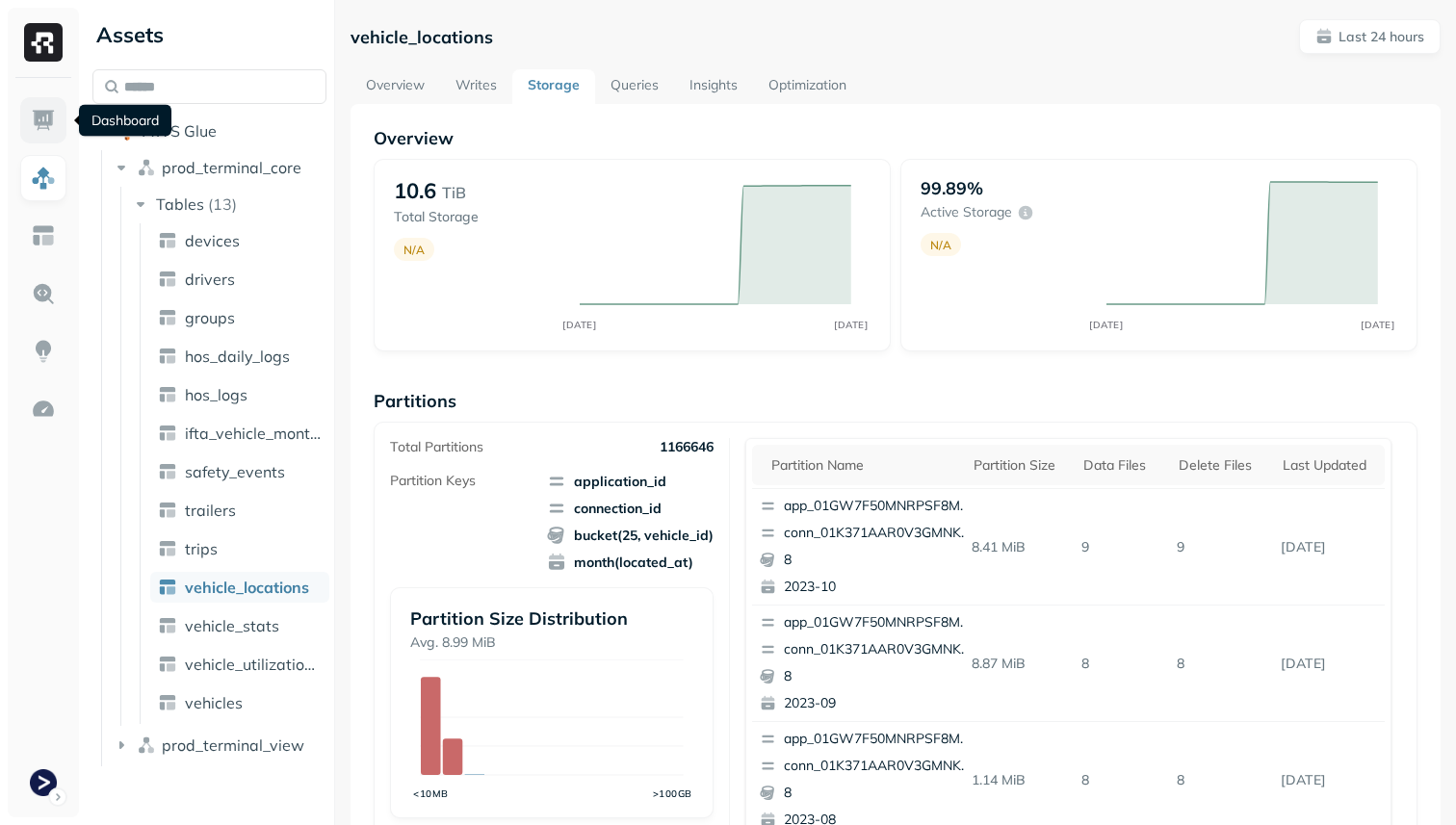
click at [49, 121] on img at bounding box center [43, 120] width 25 height 25
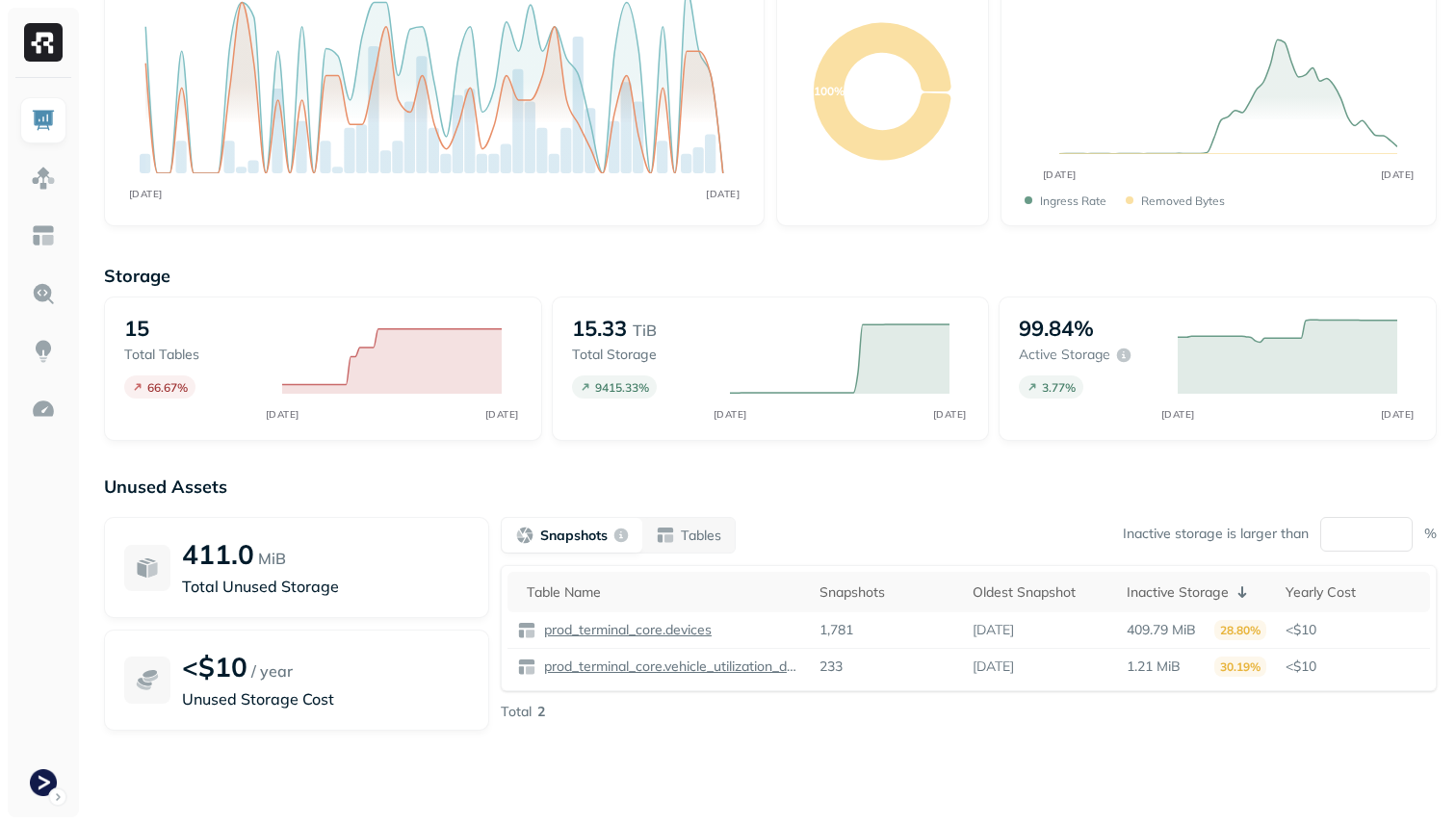
scroll to position [246, 0]
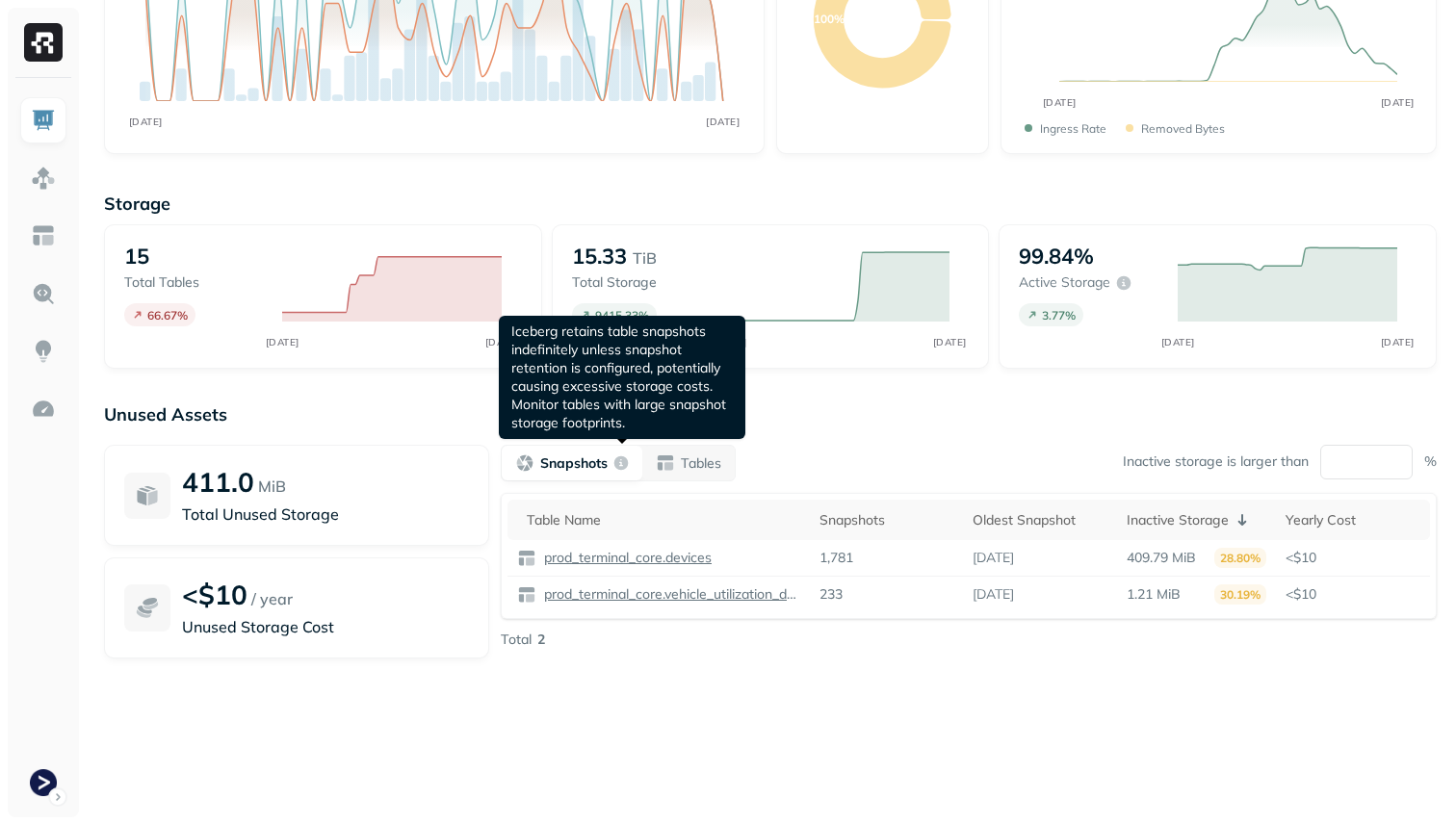
click at [609, 463] on div "Snapshots" at bounding box center [571, 462] width 114 height 19
click at [671, 449] on button "Tables" at bounding box center [689, 462] width 93 height 35
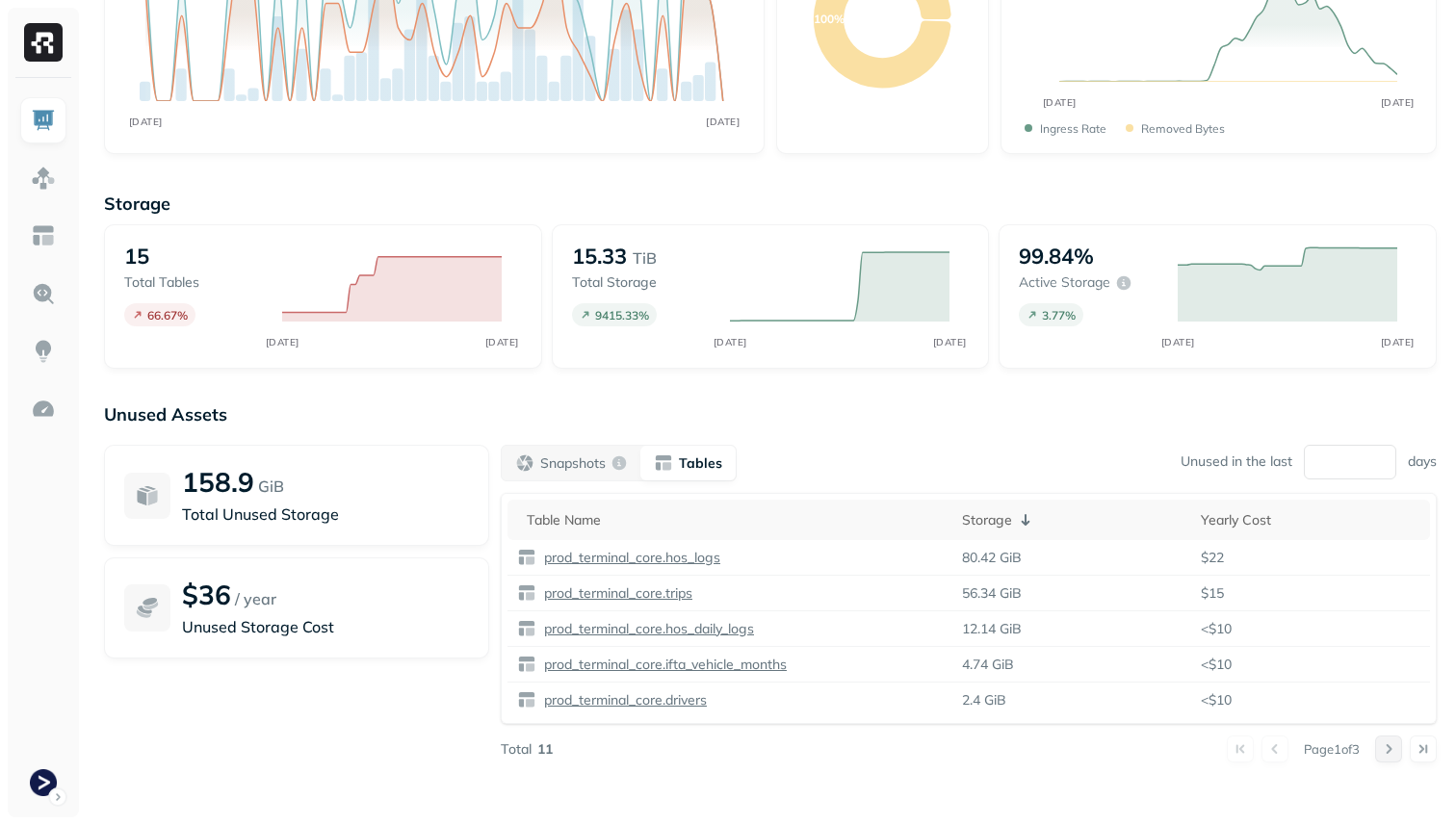
click at [1385, 746] on button at bounding box center [1388, 748] width 27 height 27
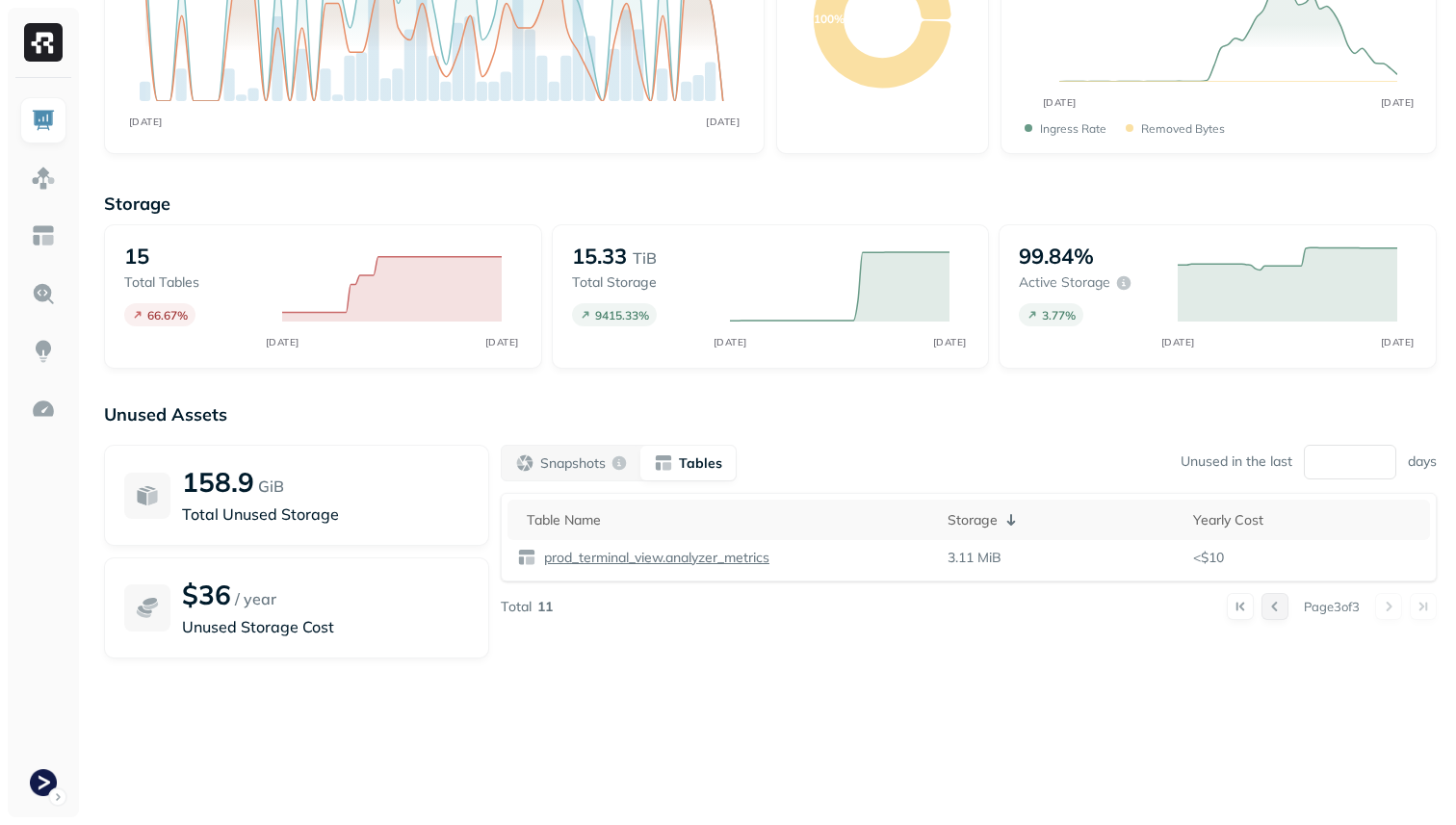
click at [1270, 608] on button at bounding box center [1274, 606] width 27 height 27
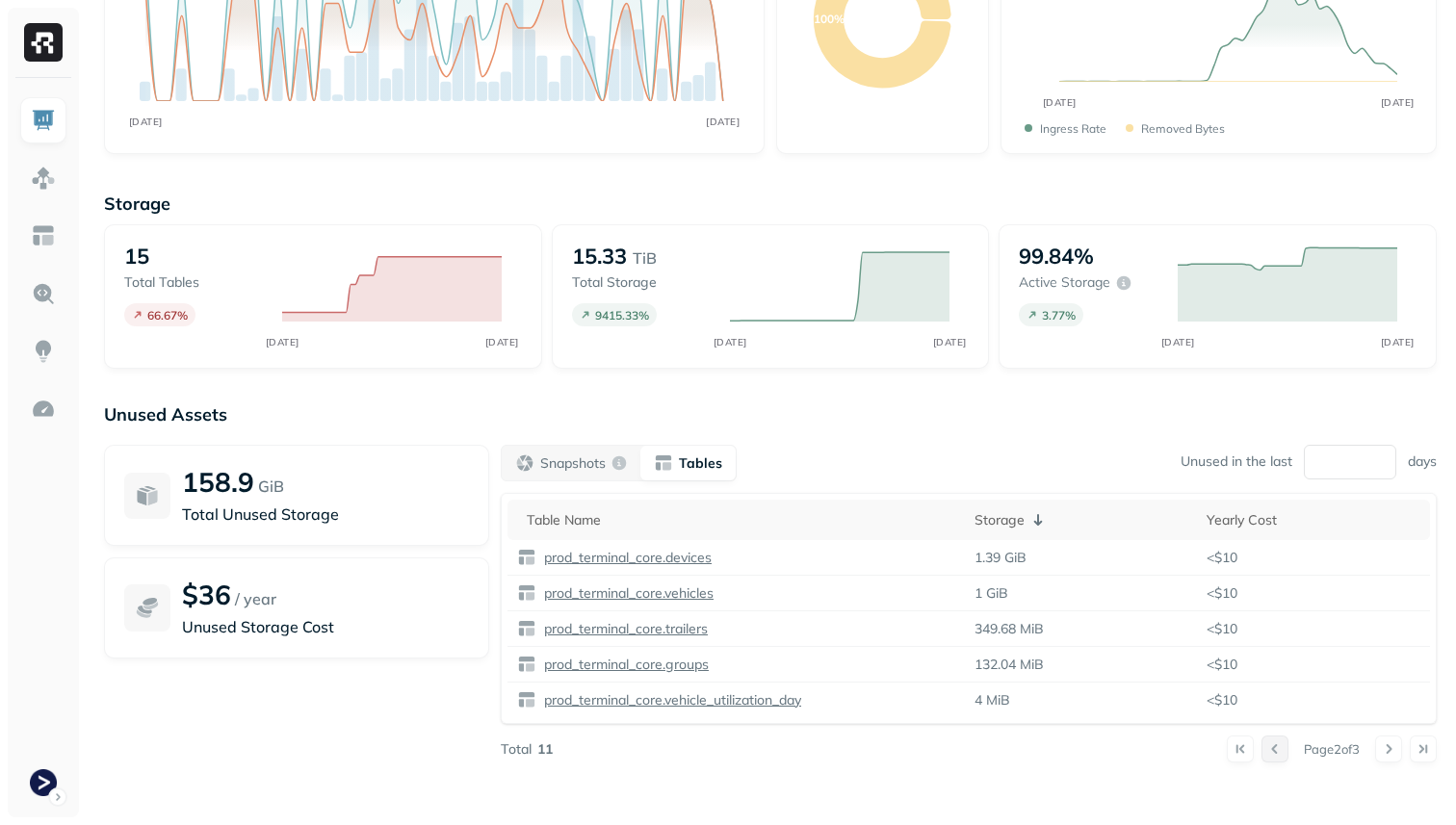
click at [1271, 749] on button at bounding box center [1274, 748] width 27 height 27
click at [1394, 750] on button at bounding box center [1388, 748] width 27 height 27
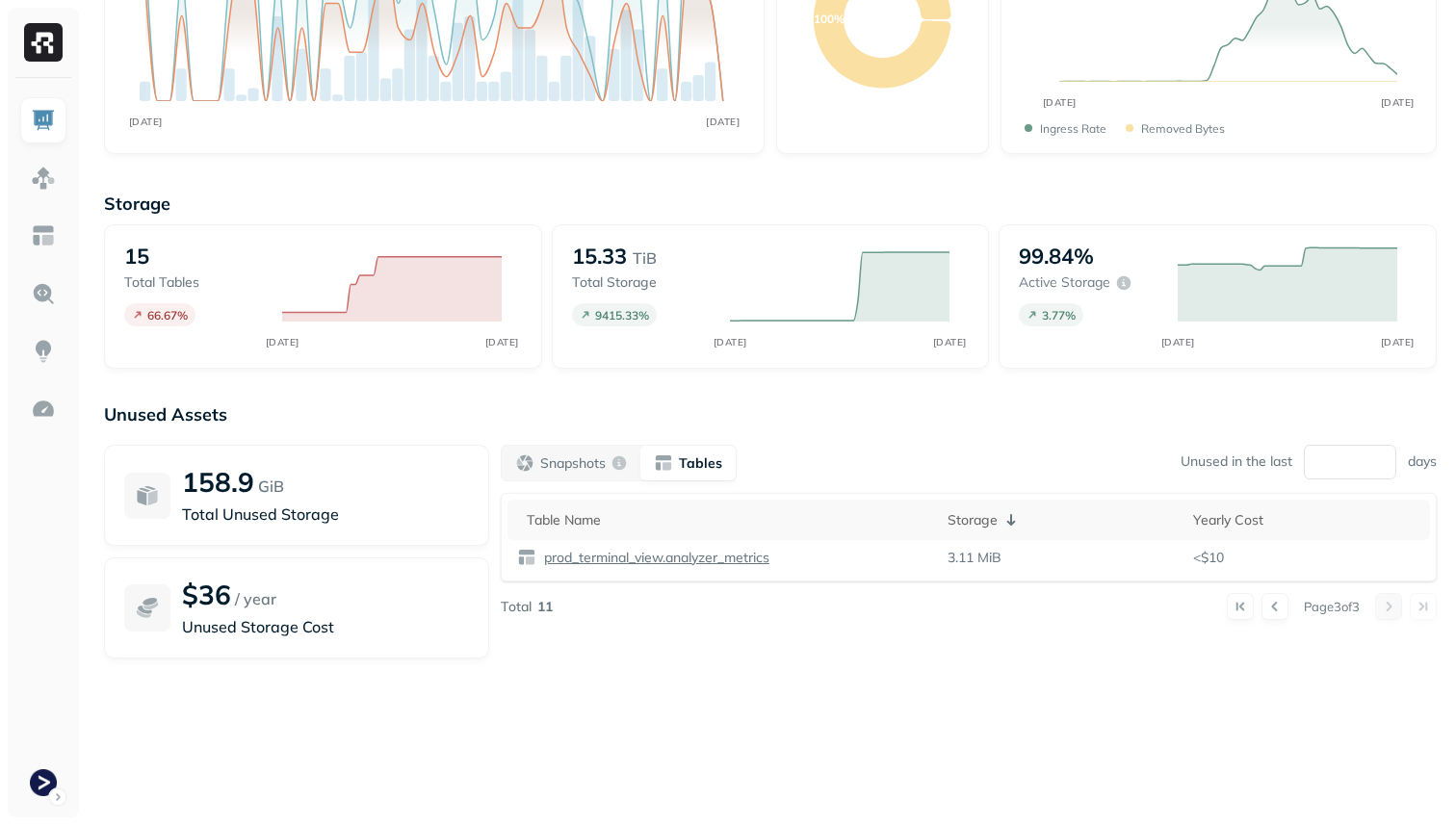
click at [1394, 750] on div "Unused Assets 158.9 GiB Total Unused Storage $36 / year Unused Storage Cost Sna…" at bounding box center [770, 596] width 1332 height 385
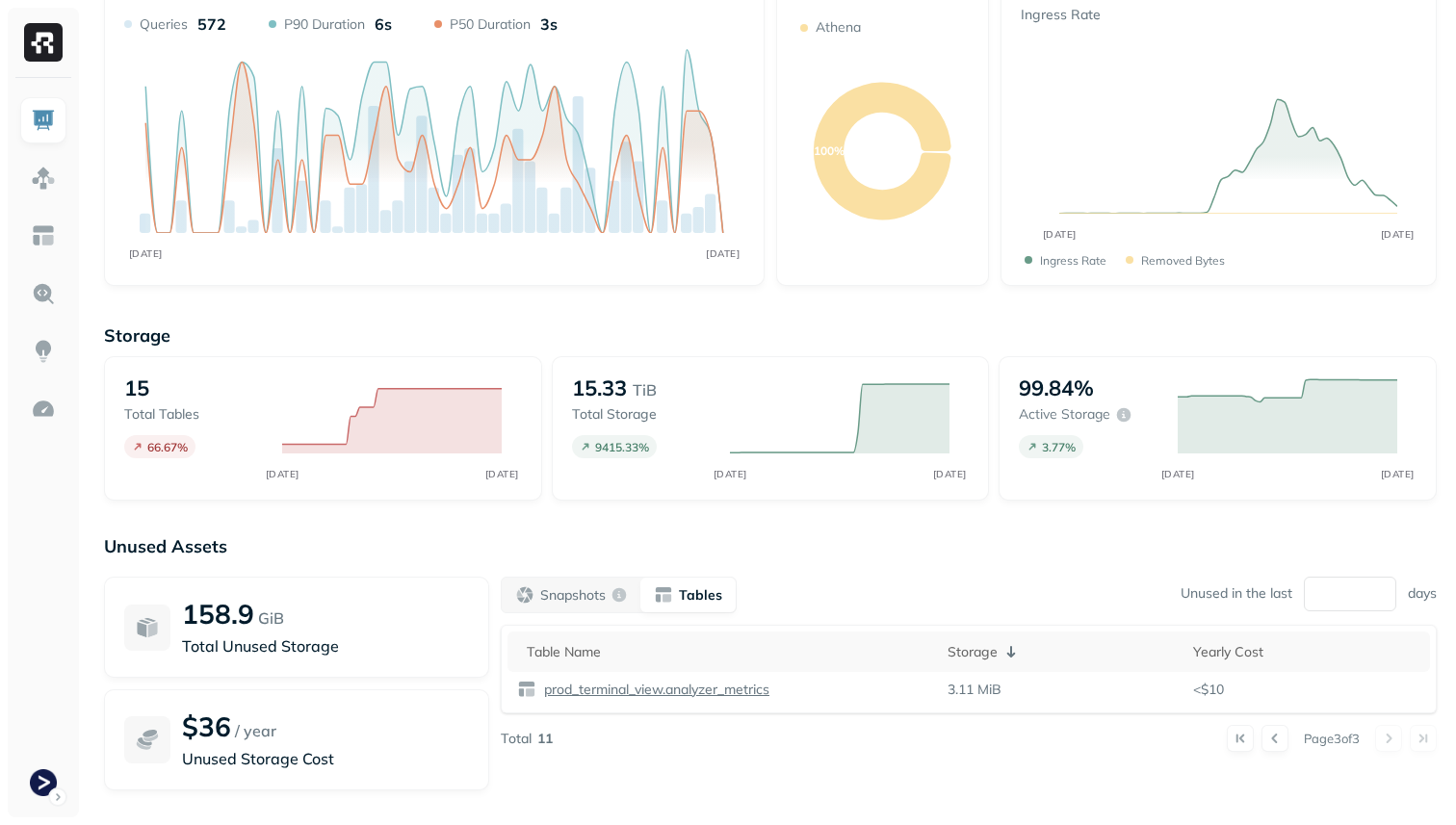
scroll to position [0, 0]
